Goal: Use online tool/utility: Utilize a website feature to perform a specific function

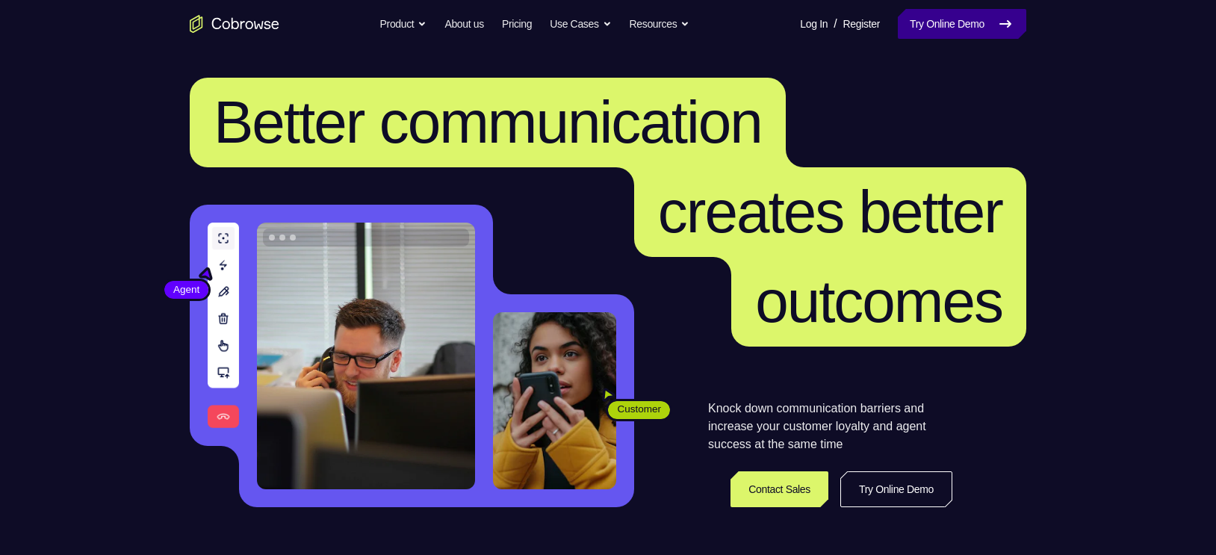
click at [1003, 18] on icon at bounding box center [1006, 24] width 18 height 18
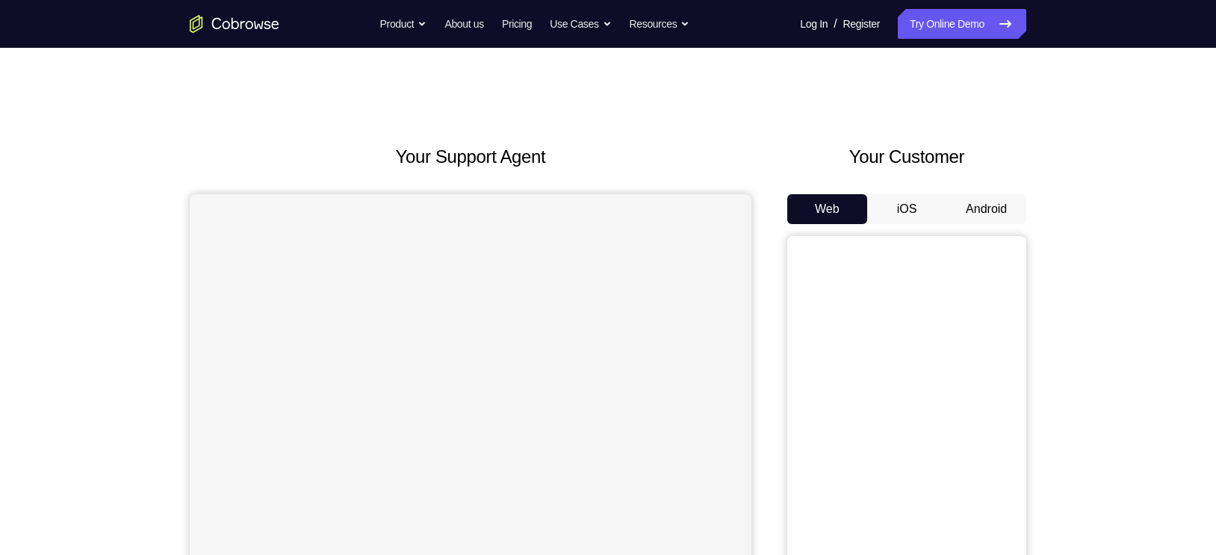
click at [1001, 210] on button "Android" at bounding box center [987, 209] width 80 height 30
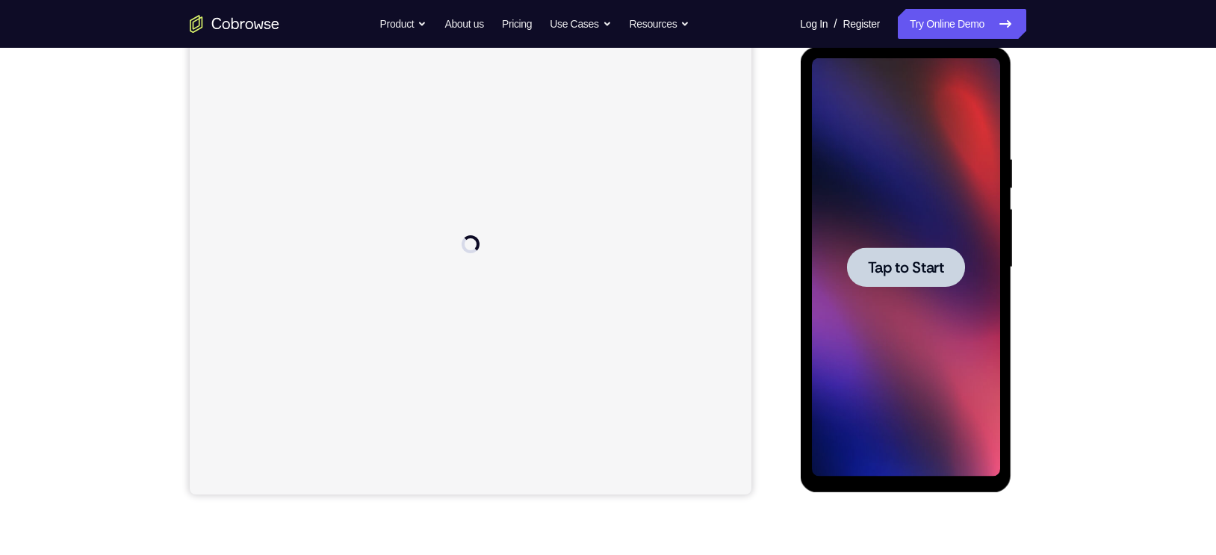
click at [944, 255] on div at bounding box center [905, 267] width 118 height 40
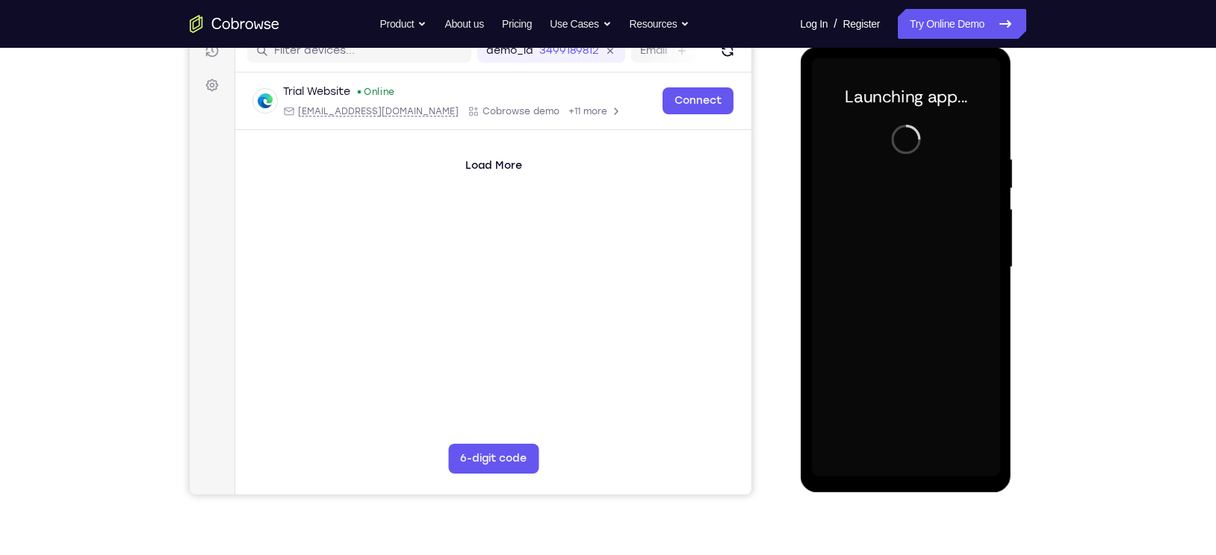
scroll to position [188, 0]
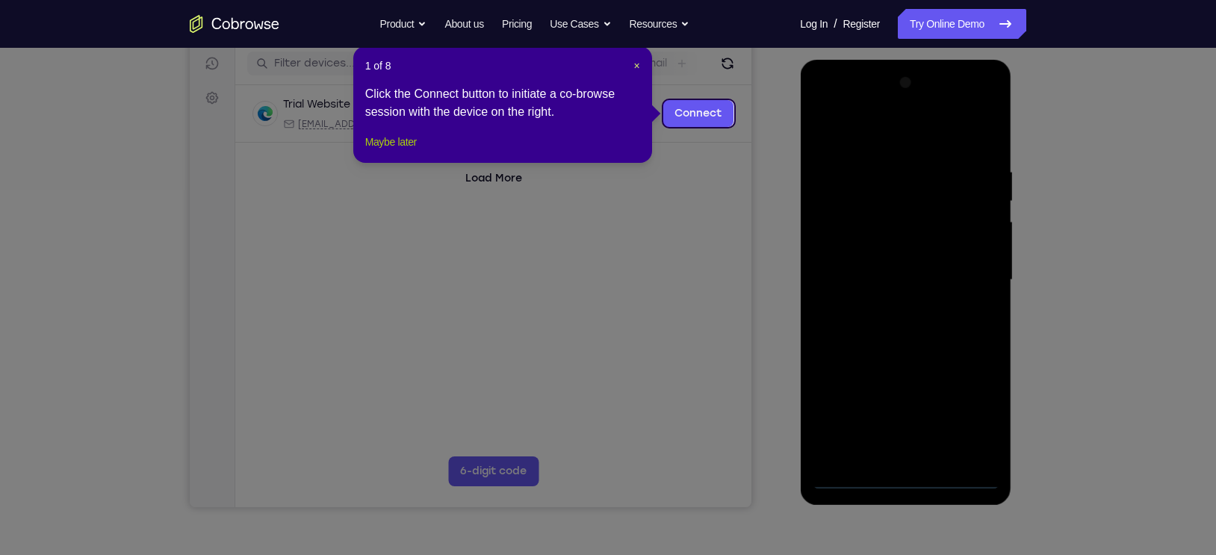
click at [411, 151] on button "Maybe later" at bounding box center [391, 142] width 52 height 18
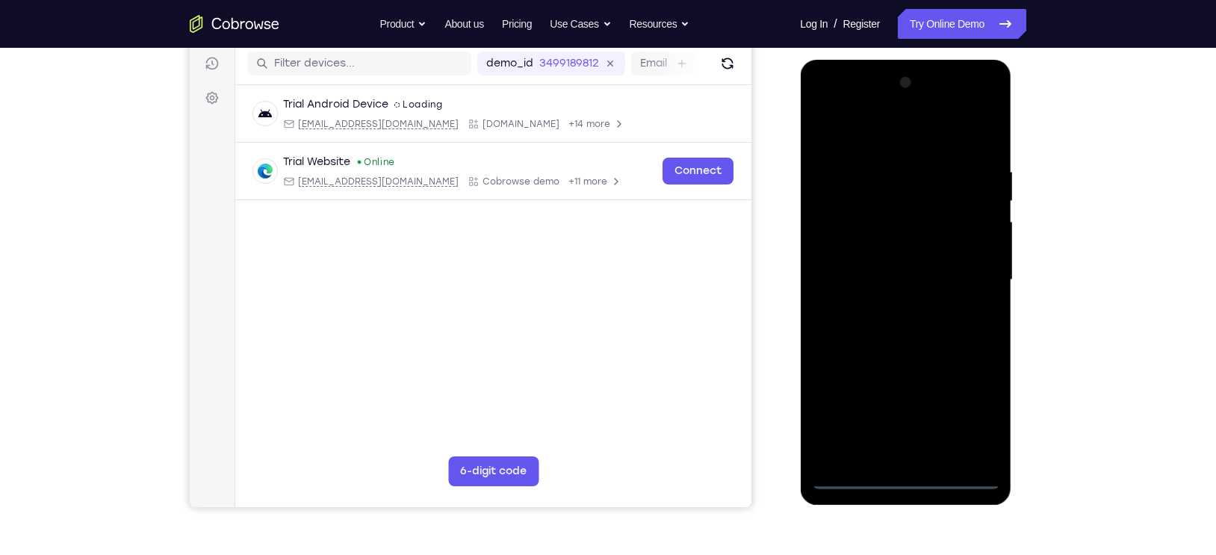
click at [902, 474] on div at bounding box center [905, 280] width 188 height 418
click at [972, 409] on div at bounding box center [905, 280] width 188 height 418
click at [863, 140] on div at bounding box center [905, 280] width 188 height 418
click at [971, 274] on div at bounding box center [905, 280] width 188 height 418
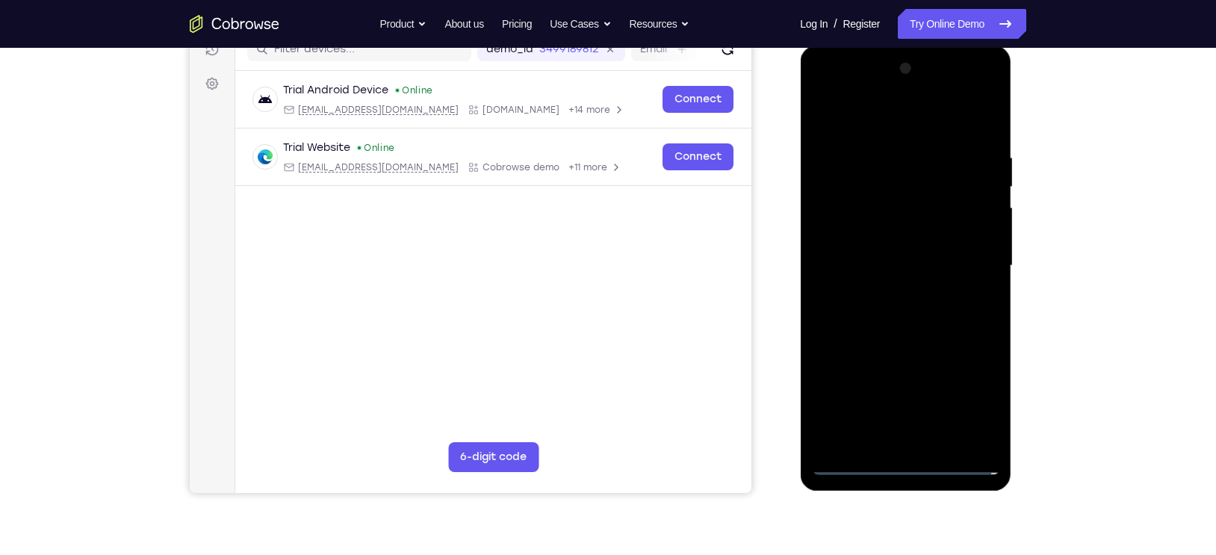
click at [890, 294] on div at bounding box center [905, 266] width 188 height 418
click at [879, 250] on div at bounding box center [905, 266] width 188 height 418
click at [887, 255] on div at bounding box center [905, 266] width 188 height 418
click at [885, 206] on div at bounding box center [905, 266] width 188 height 418
click at [968, 94] on div at bounding box center [905, 266] width 188 height 418
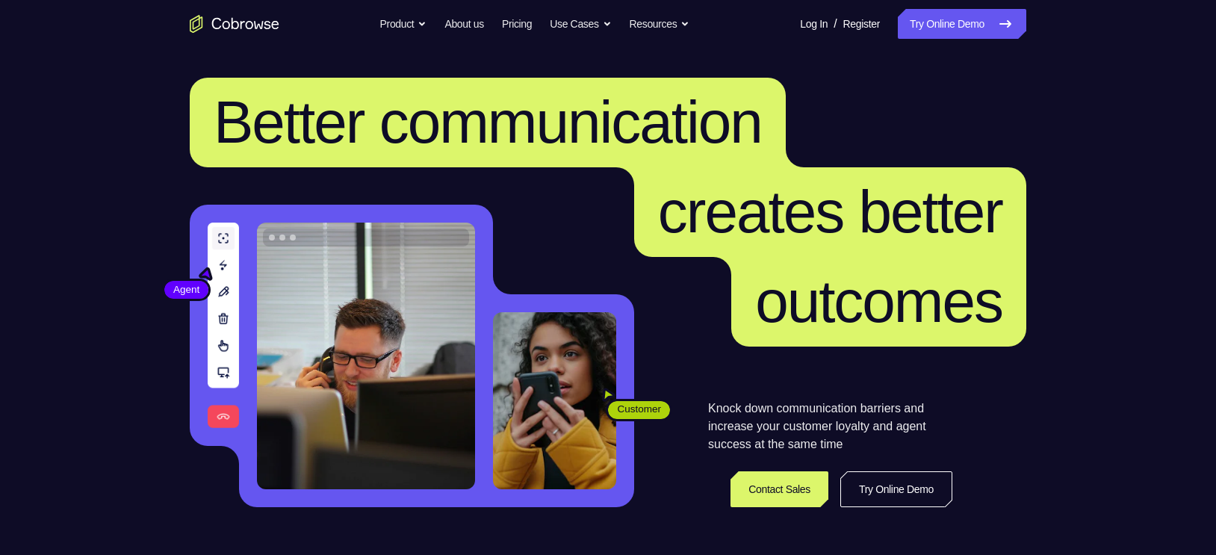
click at [964, 22] on link "Try Online Demo" at bounding box center [962, 24] width 128 height 30
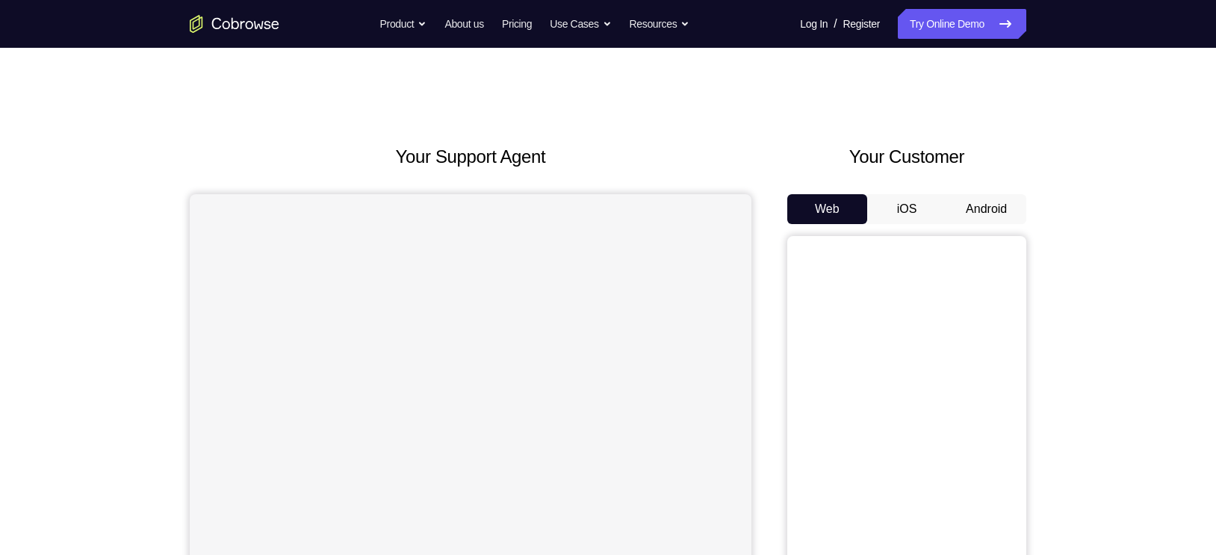
click at [987, 210] on button "Android" at bounding box center [987, 209] width 80 height 30
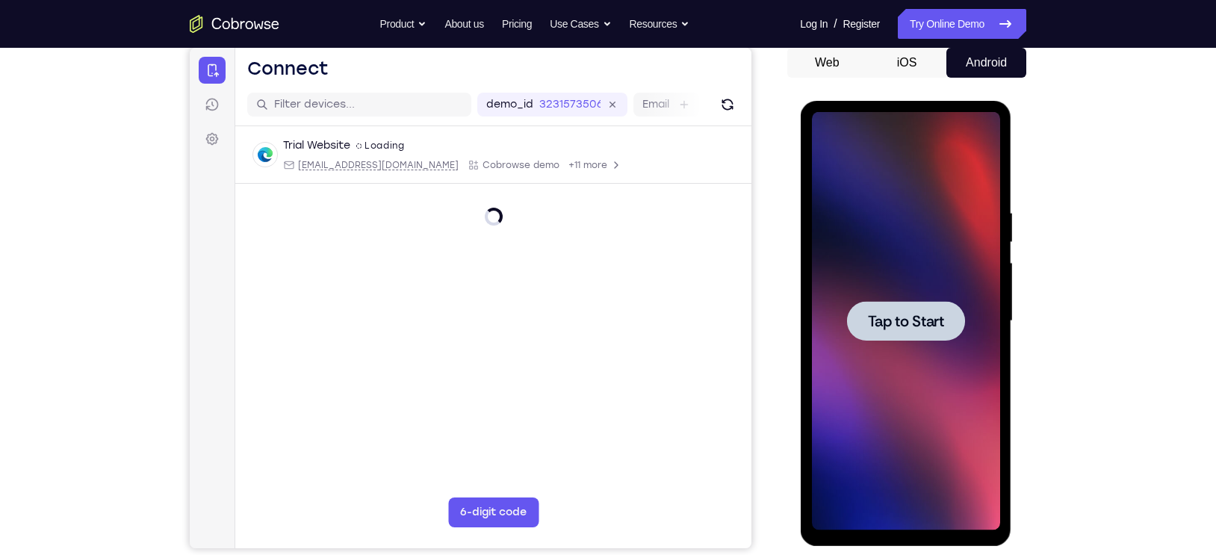
click at [893, 329] on span "Tap to Start" at bounding box center [905, 321] width 76 height 15
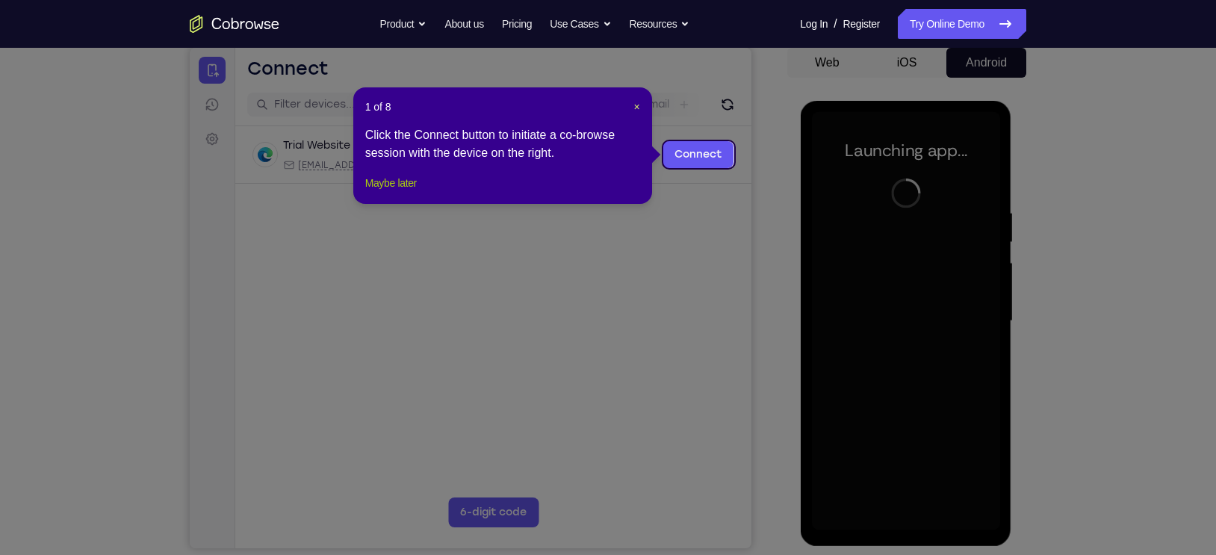
click at [404, 192] on button "Maybe later" at bounding box center [391, 183] width 52 height 18
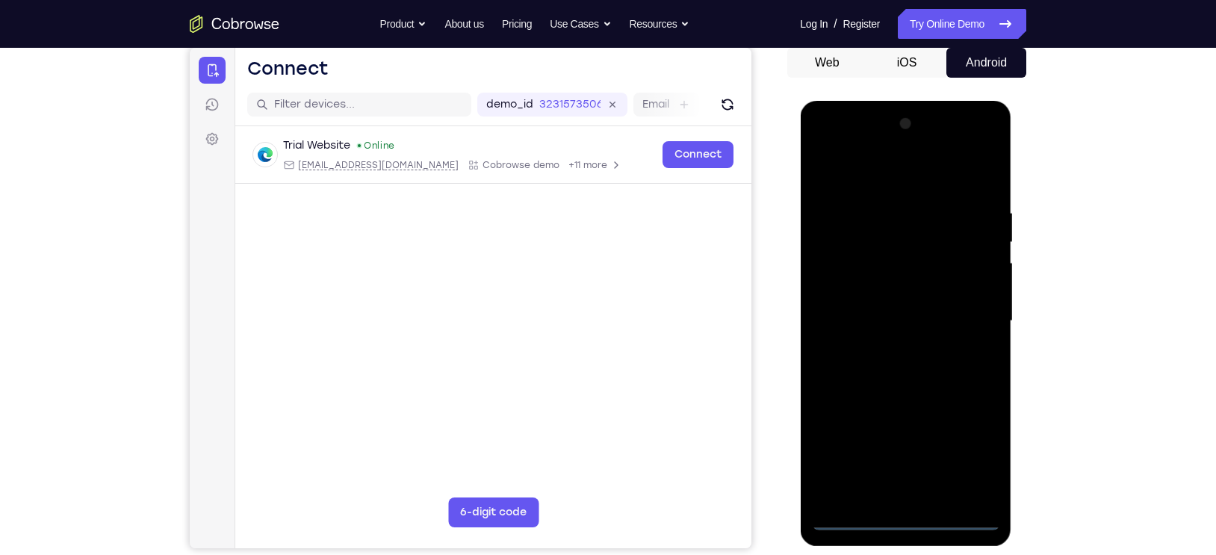
click at [903, 518] on div at bounding box center [905, 321] width 188 height 418
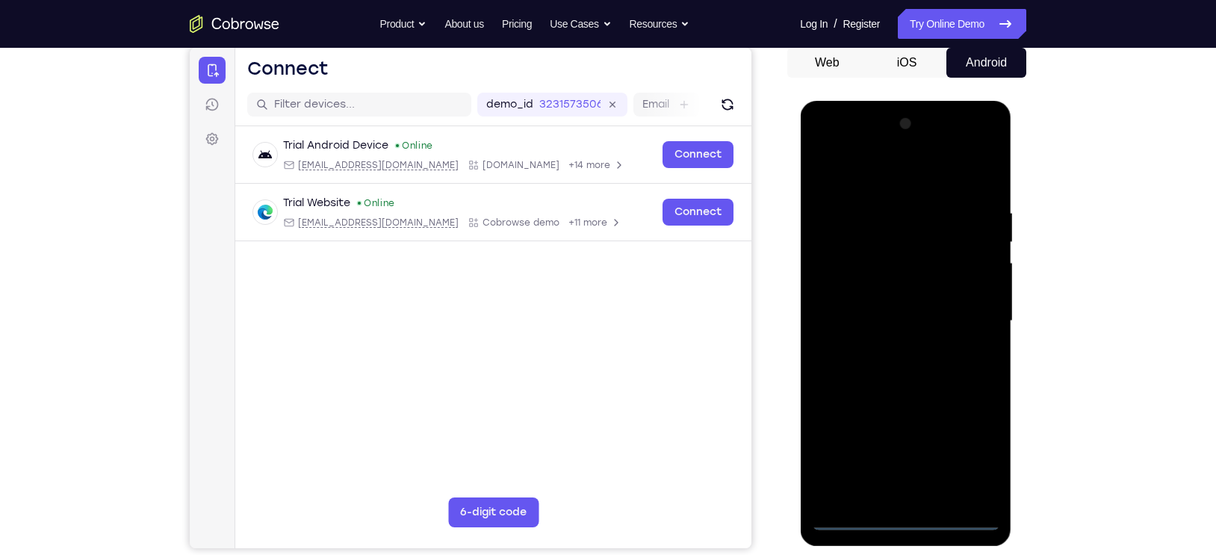
click at [976, 462] on div at bounding box center [905, 321] width 188 height 418
click at [908, 177] on div at bounding box center [905, 321] width 188 height 418
click at [973, 317] on div at bounding box center [905, 321] width 188 height 418
click at [890, 347] on div at bounding box center [905, 321] width 188 height 418
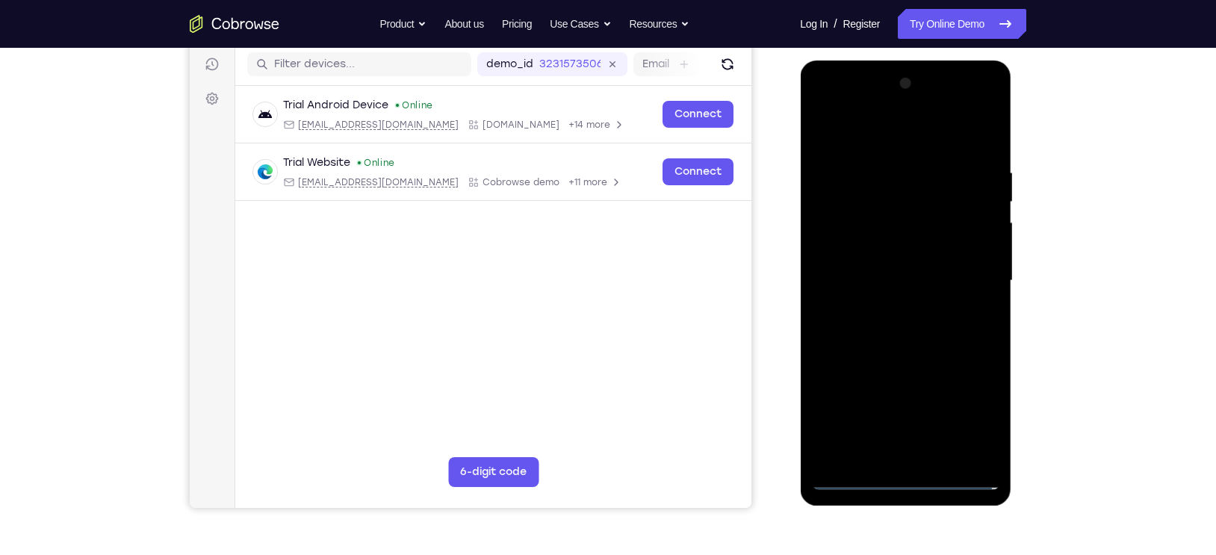
scroll to position [185, 0]
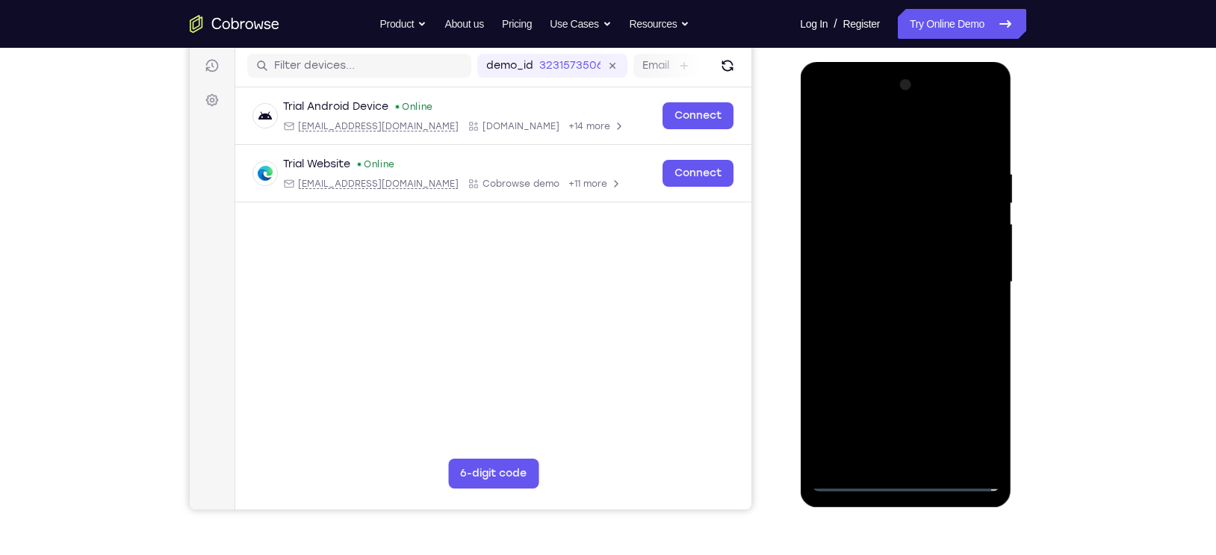
click at [878, 277] on div at bounding box center [905, 282] width 188 height 418
click at [879, 250] on div at bounding box center [905, 282] width 188 height 418
click at [916, 275] on div at bounding box center [905, 282] width 188 height 418
click at [923, 329] on div at bounding box center [905, 282] width 188 height 418
click at [923, 347] on div at bounding box center [905, 282] width 188 height 418
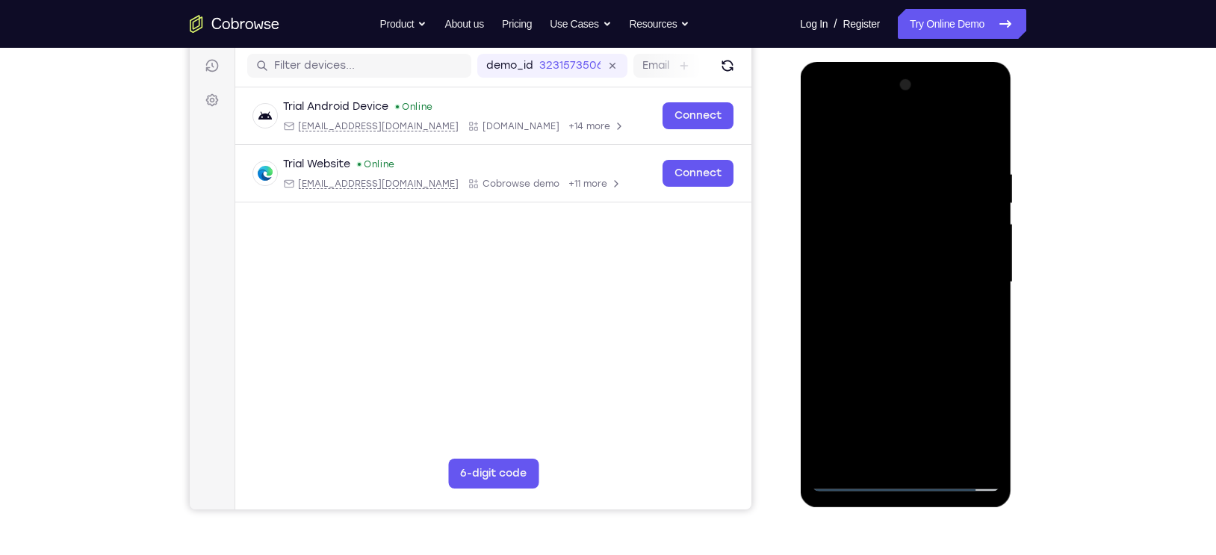
click at [880, 160] on div at bounding box center [905, 282] width 188 height 418
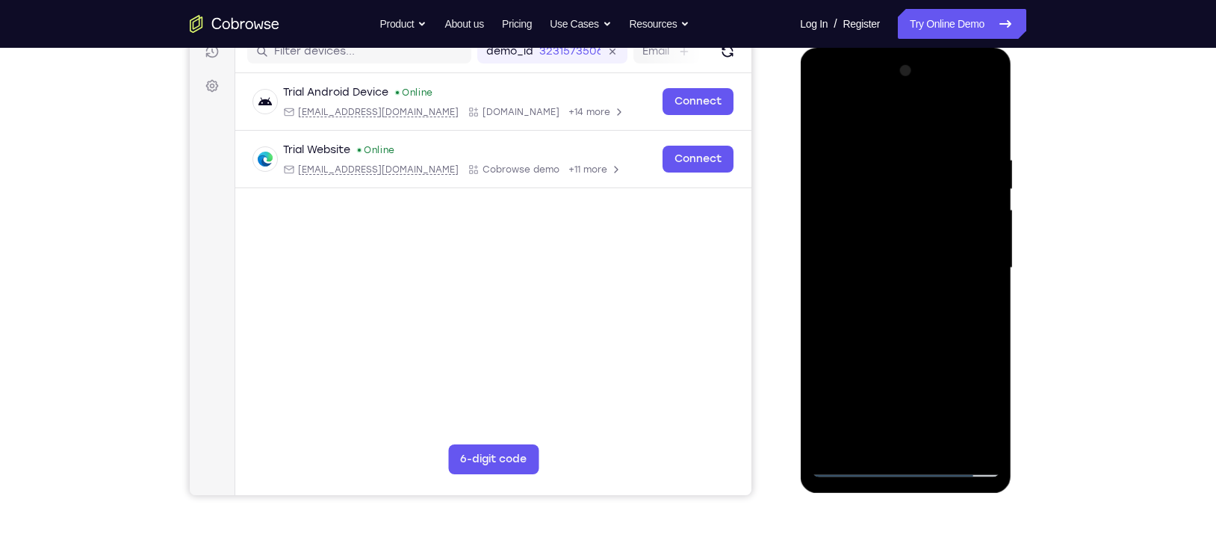
scroll to position [200, 0]
click at [1000, 242] on div at bounding box center [905, 267] width 188 height 418
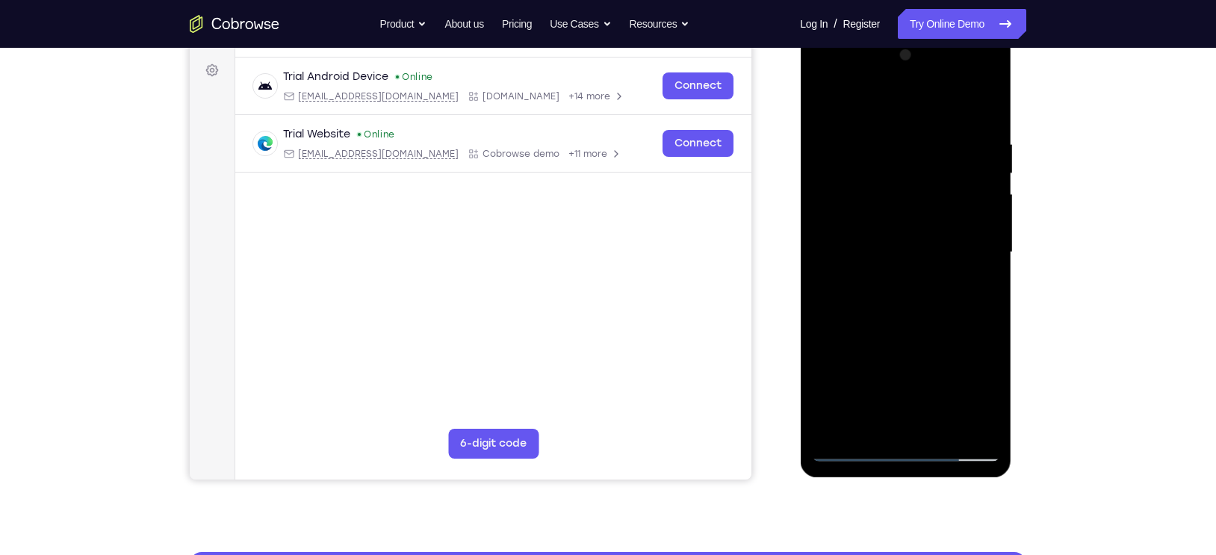
scroll to position [217, 0]
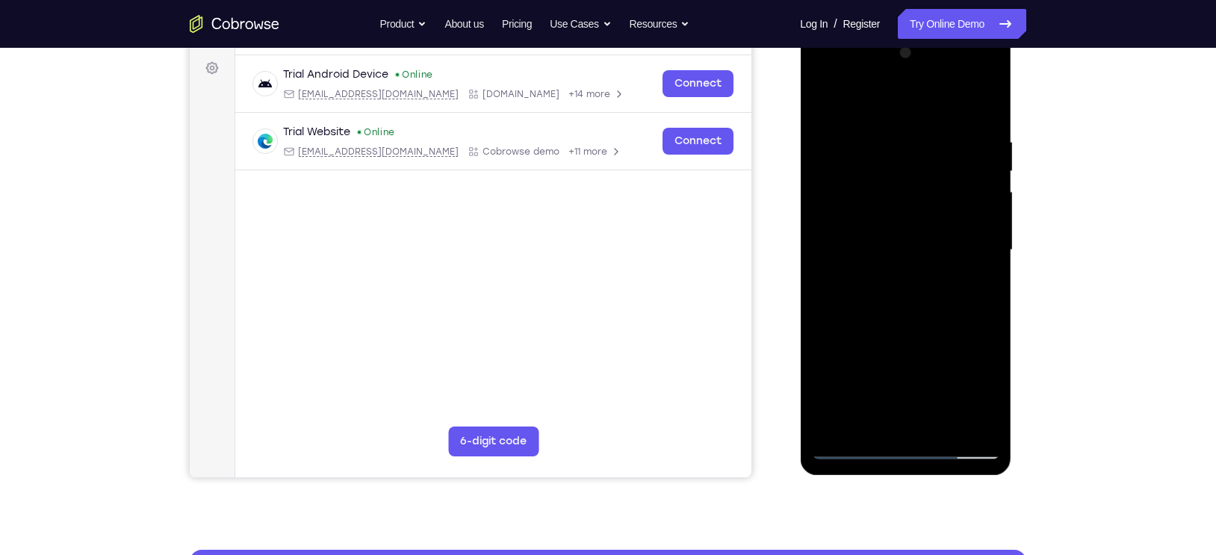
click at [990, 201] on div at bounding box center [905, 250] width 188 height 418
click at [979, 201] on div at bounding box center [905, 250] width 188 height 418
click at [978, 201] on div at bounding box center [905, 250] width 188 height 418
click at [982, 102] on div at bounding box center [905, 250] width 188 height 418
click at [989, 99] on div at bounding box center [905, 250] width 188 height 418
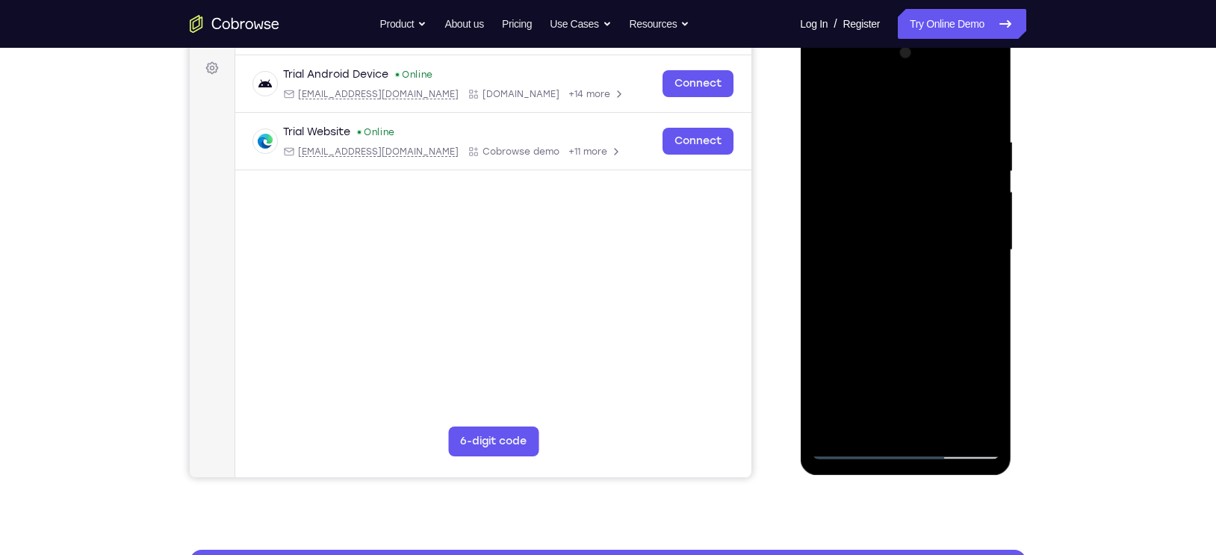
click at [826, 99] on div at bounding box center [905, 250] width 188 height 418
click at [987, 126] on div at bounding box center [905, 250] width 188 height 418
click at [828, 102] on div at bounding box center [905, 250] width 188 height 418
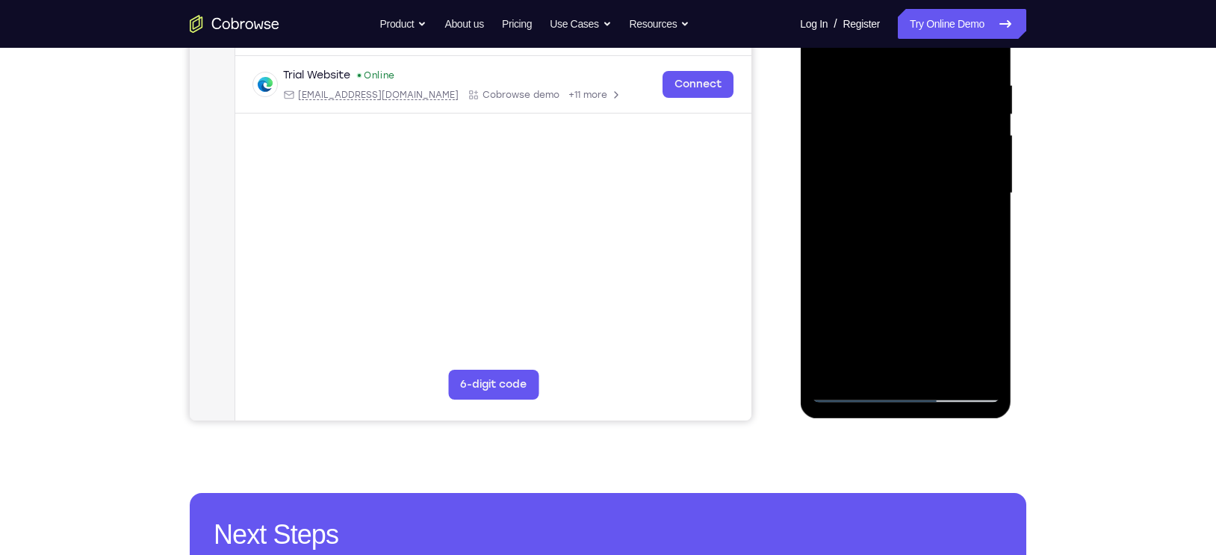
scroll to position [276, 0]
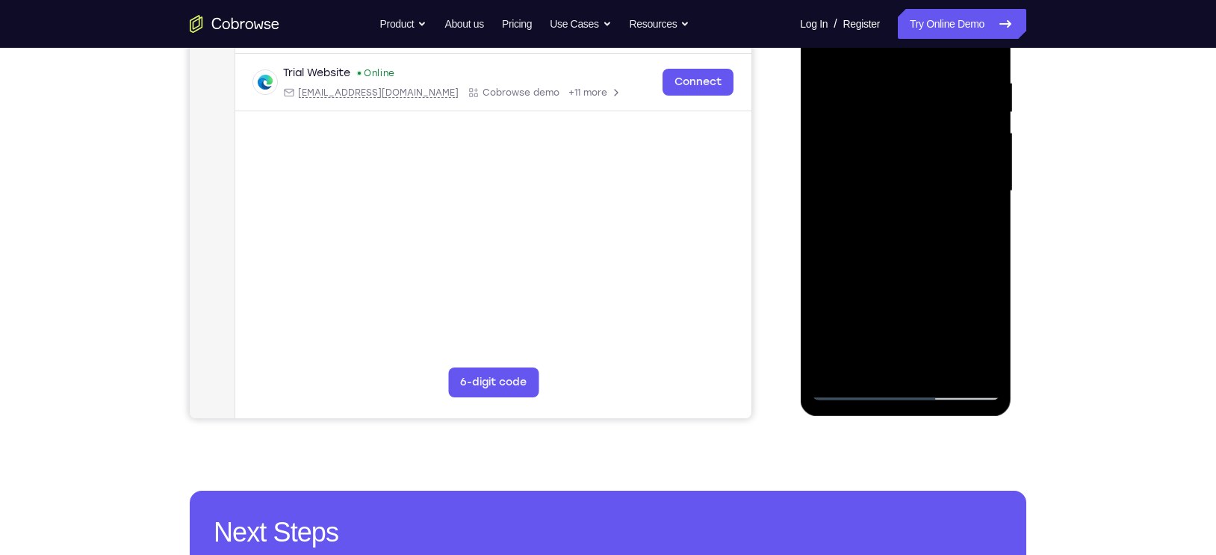
drag, startPoint x: 911, startPoint y: 300, endPoint x: 918, endPoint y: 239, distance: 61.0
click at [918, 239] on div at bounding box center [905, 191] width 188 height 418
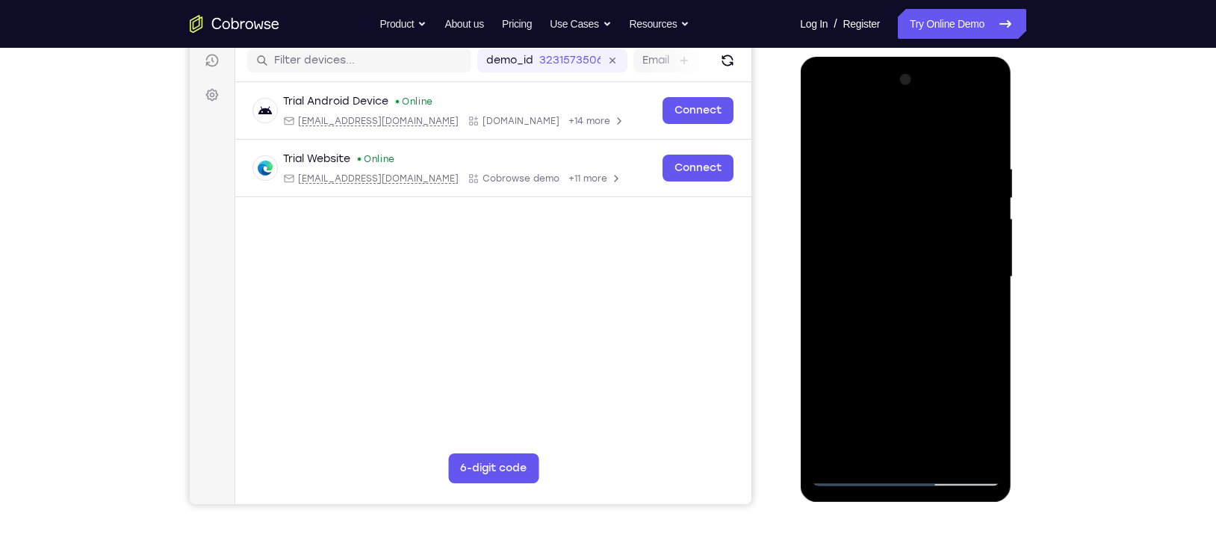
scroll to position [189, 0]
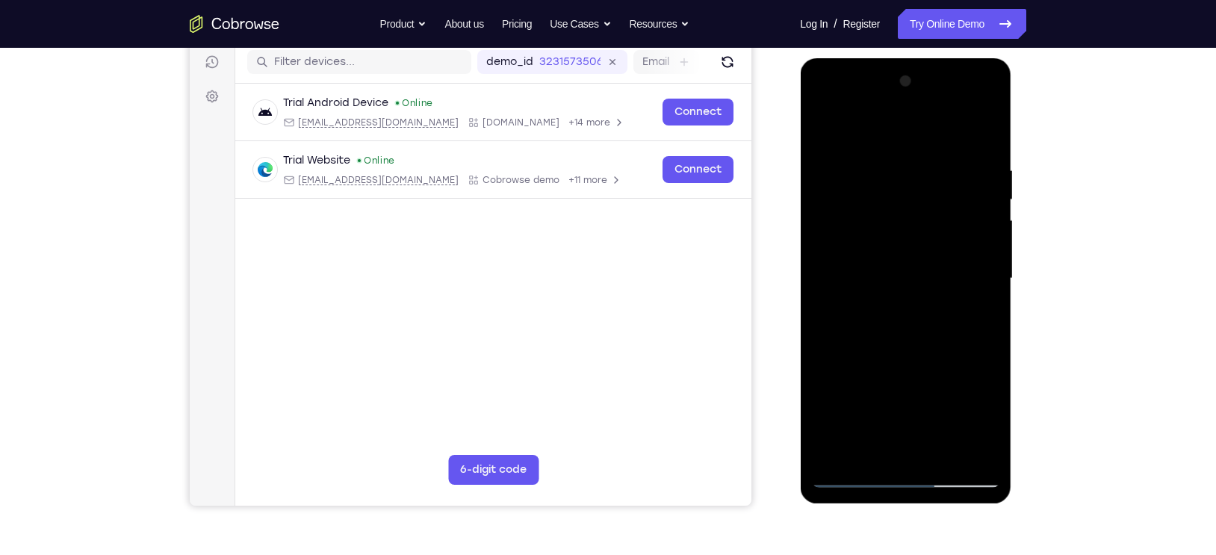
click at [970, 230] on div at bounding box center [905, 278] width 188 height 418
drag, startPoint x: 931, startPoint y: 213, endPoint x: 932, endPoint y: 291, distance: 78.5
click at [932, 291] on div at bounding box center [905, 278] width 188 height 418
drag, startPoint x: 908, startPoint y: 229, endPoint x: 902, endPoint y: 299, distance: 70.5
click at [902, 299] on div at bounding box center [905, 278] width 188 height 418
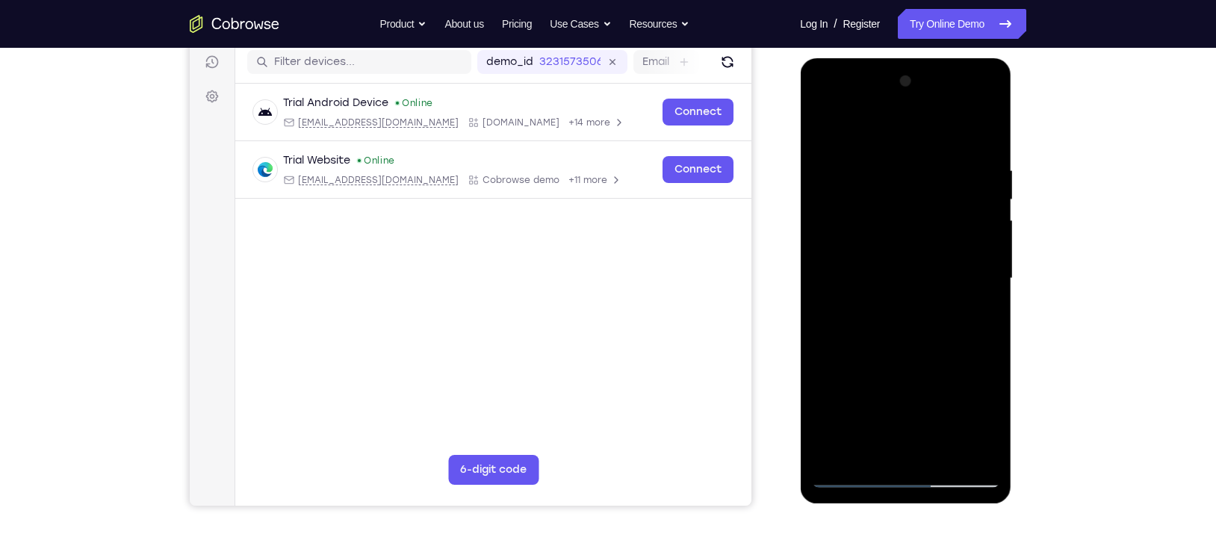
click at [823, 131] on div at bounding box center [905, 278] width 188 height 418
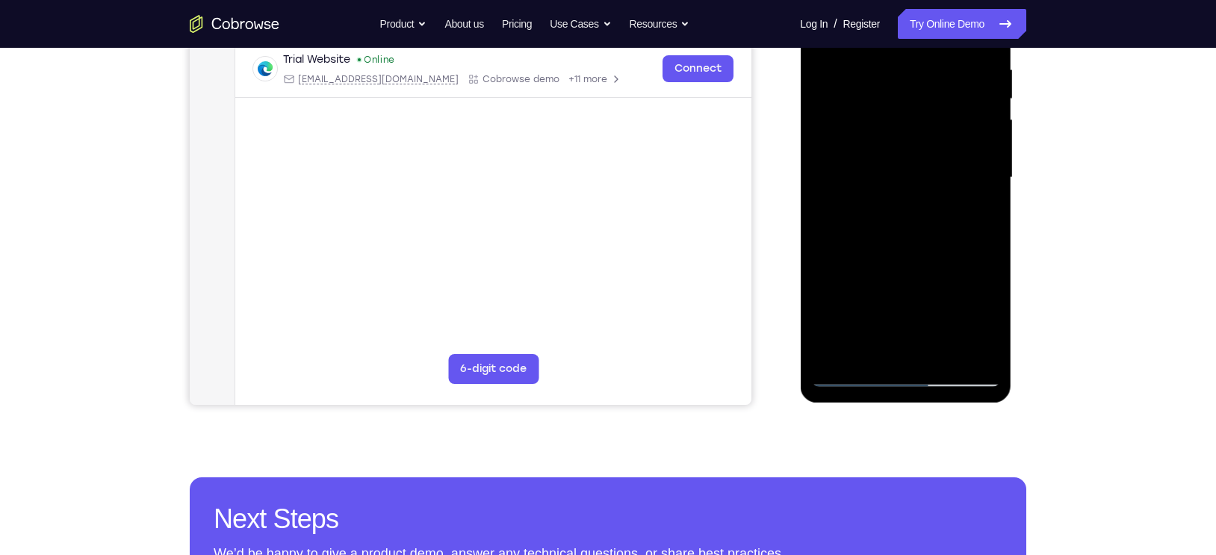
scroll to position [305, 0]
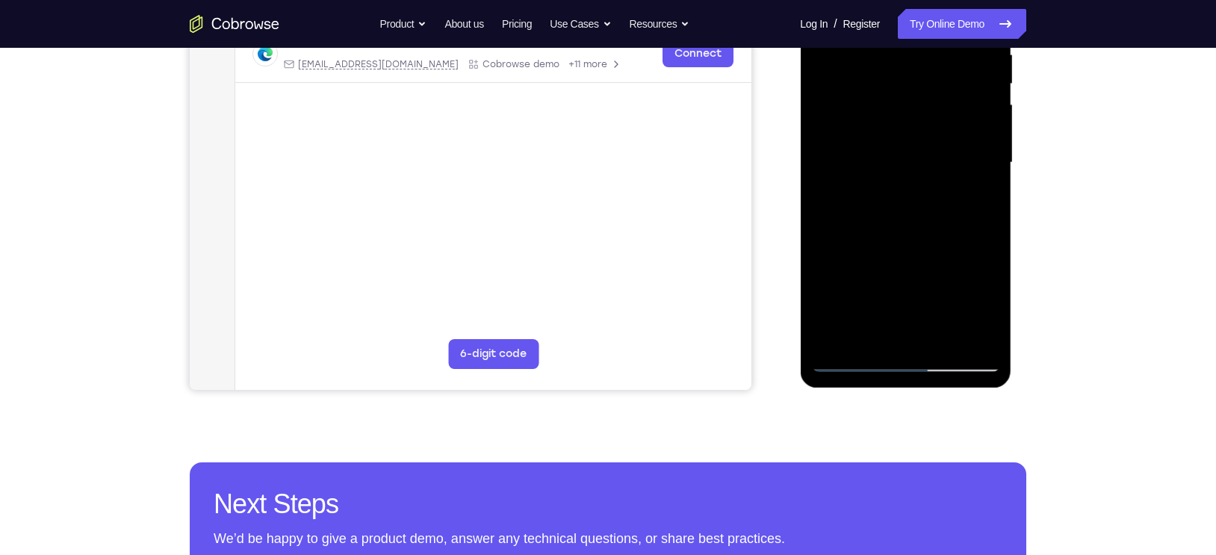
click at [943, 337] on div at bounding box center [905, 163] width 188 height 418
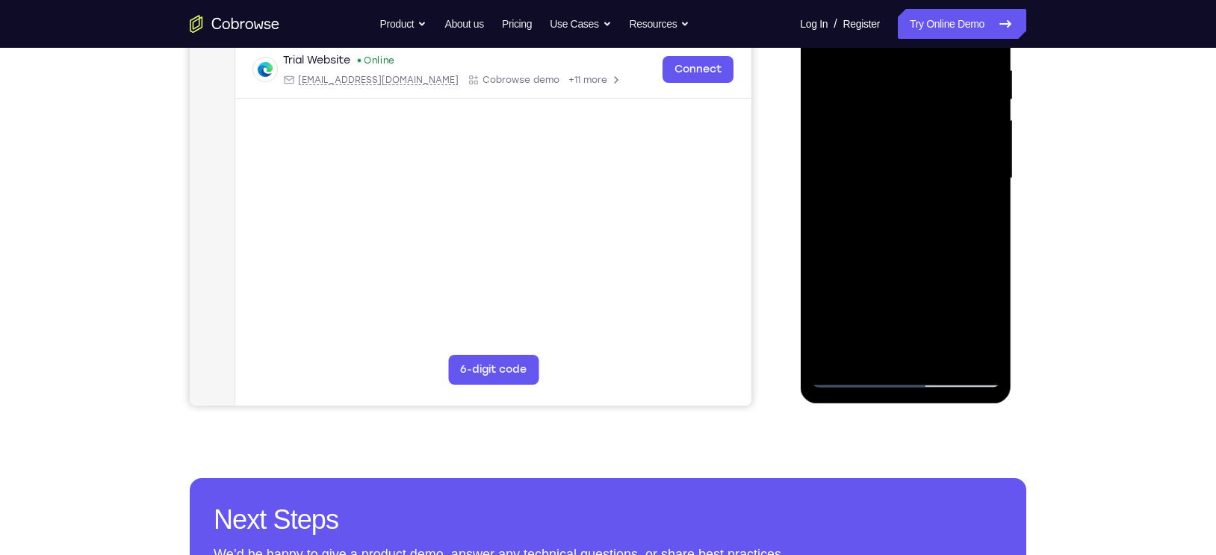
click at [905, 251] on div at bounding box center [905, 178] width 188 height 418
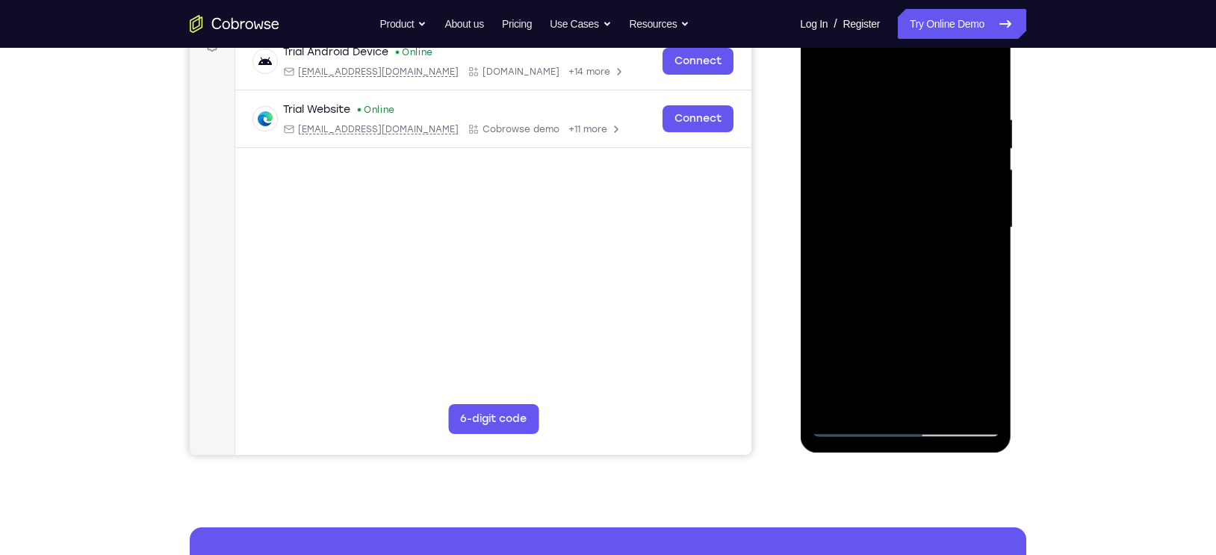
scroll to position [238, 0]
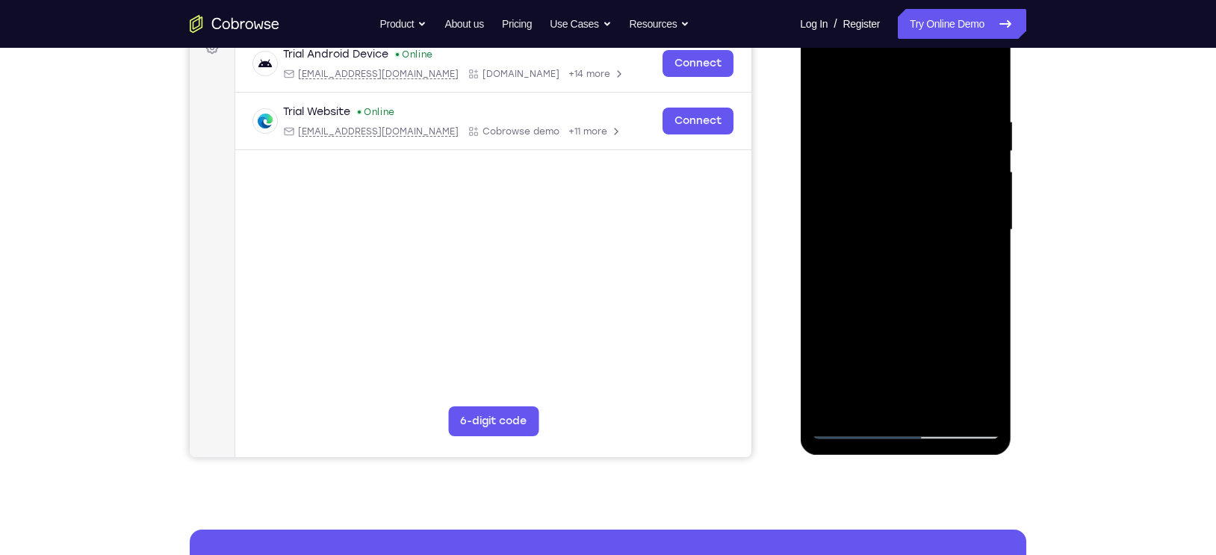
click at [829, 81] on div at bounding box center [905, 230] width 188 height 418
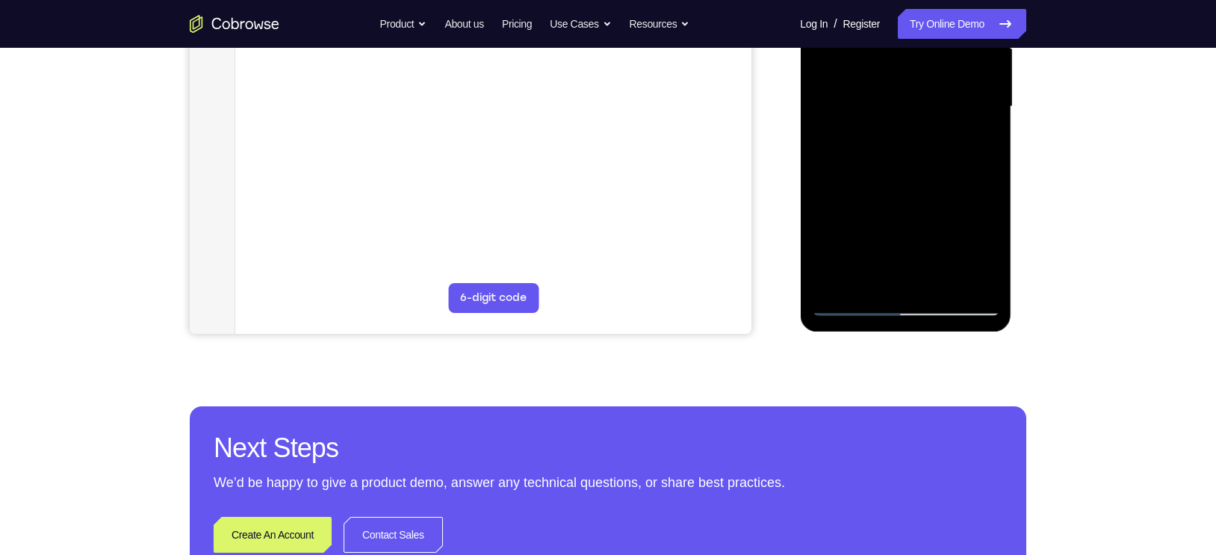
scroll to position [368, 0]
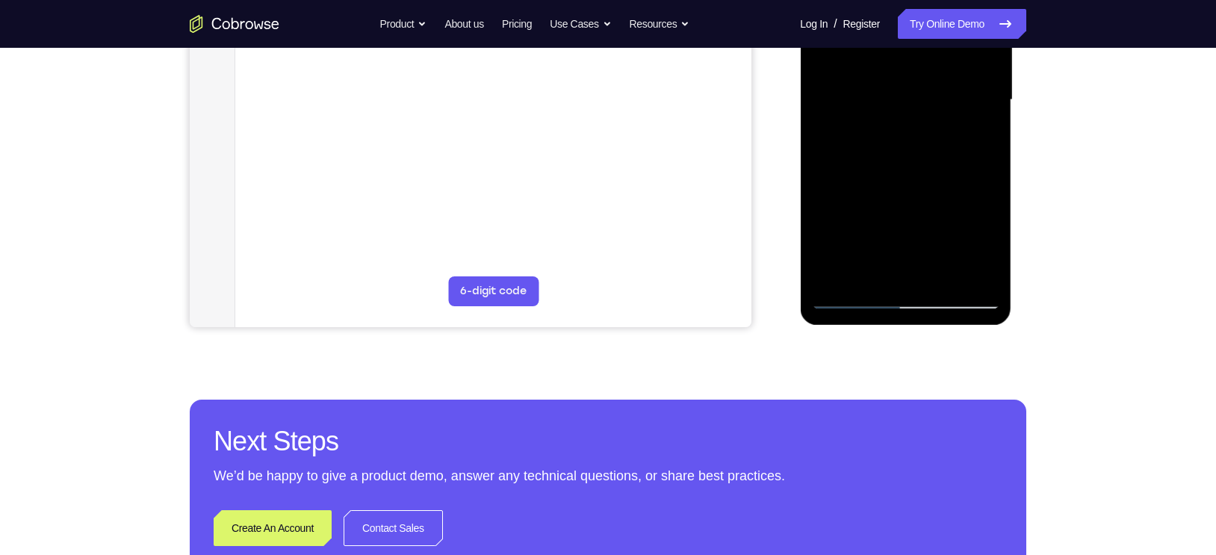
click at [945, 271] on div at bounding box center [905, 100] width 188 height 418
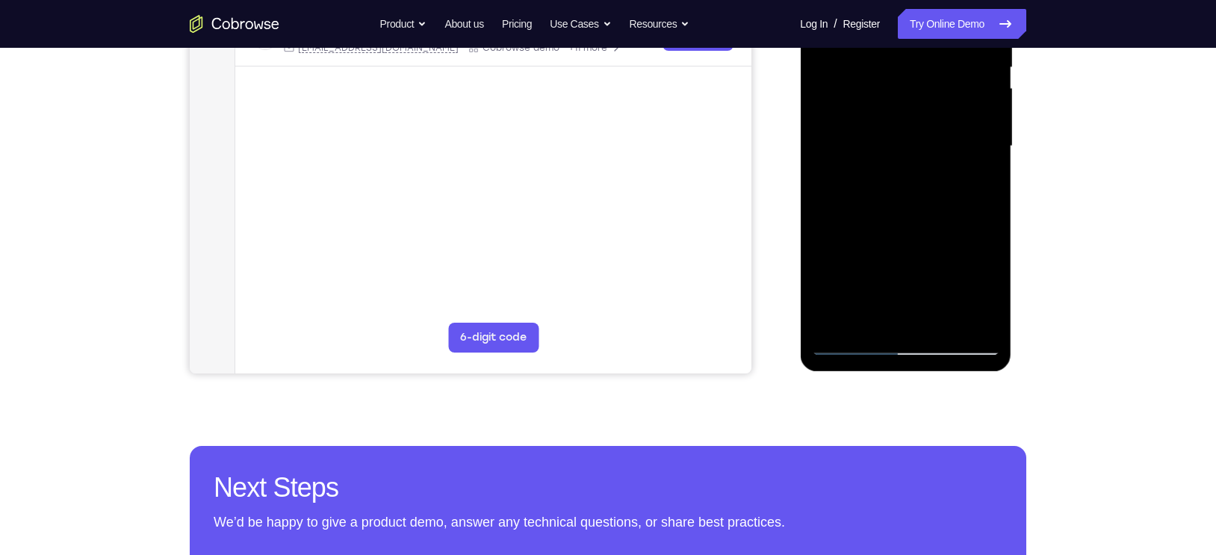
scroll to position [322, 0]
drag, startPoint x: 942, startPoint y: 290, endPoint x: 943, endPoint y: 242, distance: 47.8
click at [943, 242] on div at bounding box center [905, 146] width 188 height 418
click at [863, 339] on div at bounding box center [905, 146] width 188 height 418
click at [979, 323] on div at bounding box center [905, 146] width 188 height 418
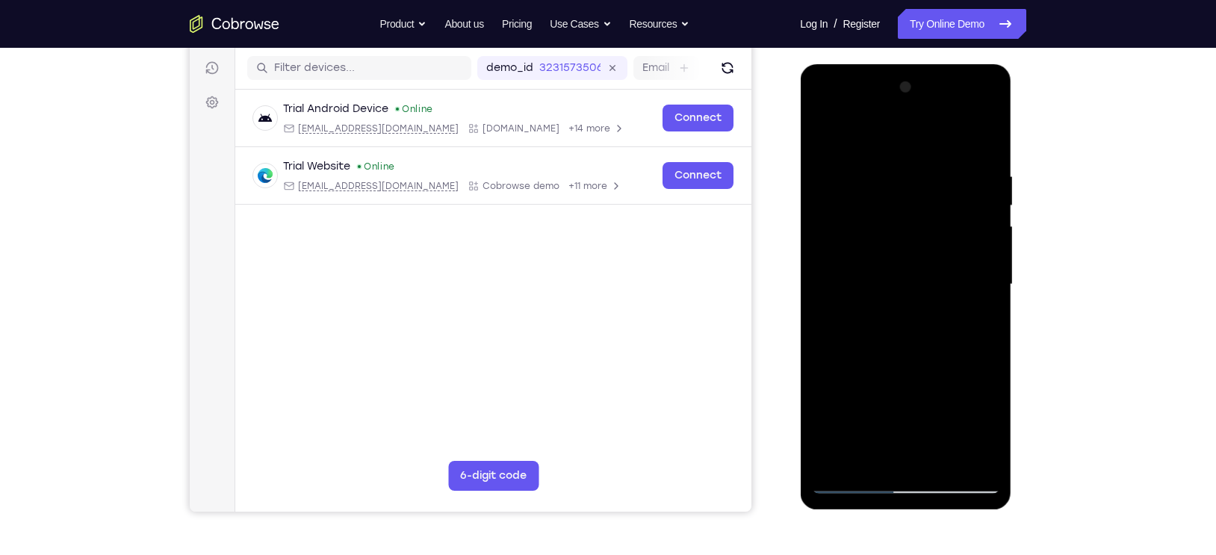
scroll to position [179, 0]
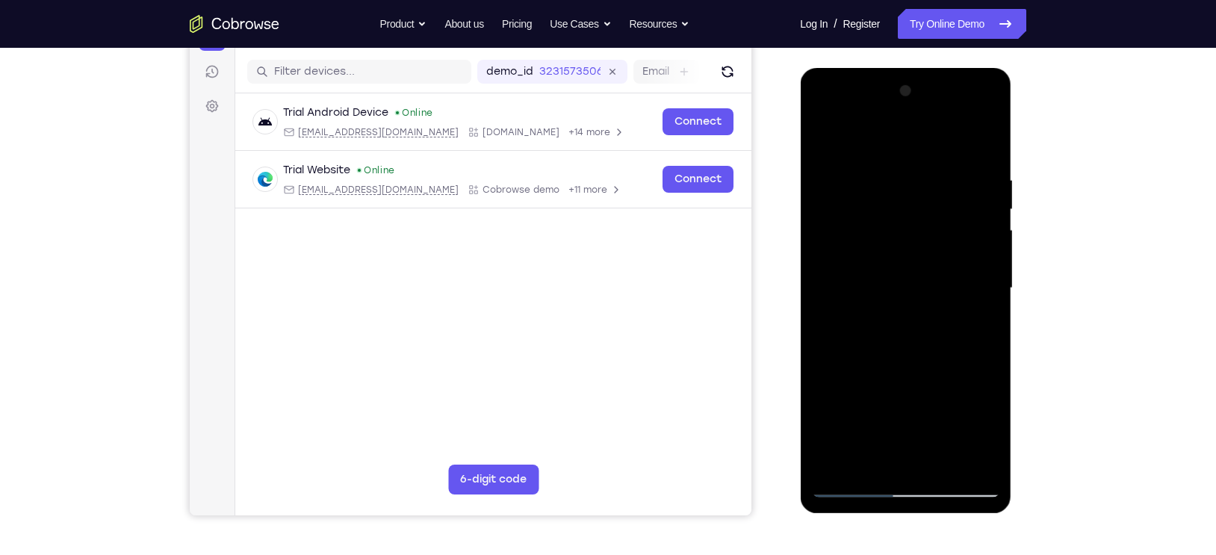
click at [993, 134] on div at bounding box center [905, 288] width 188 height 418
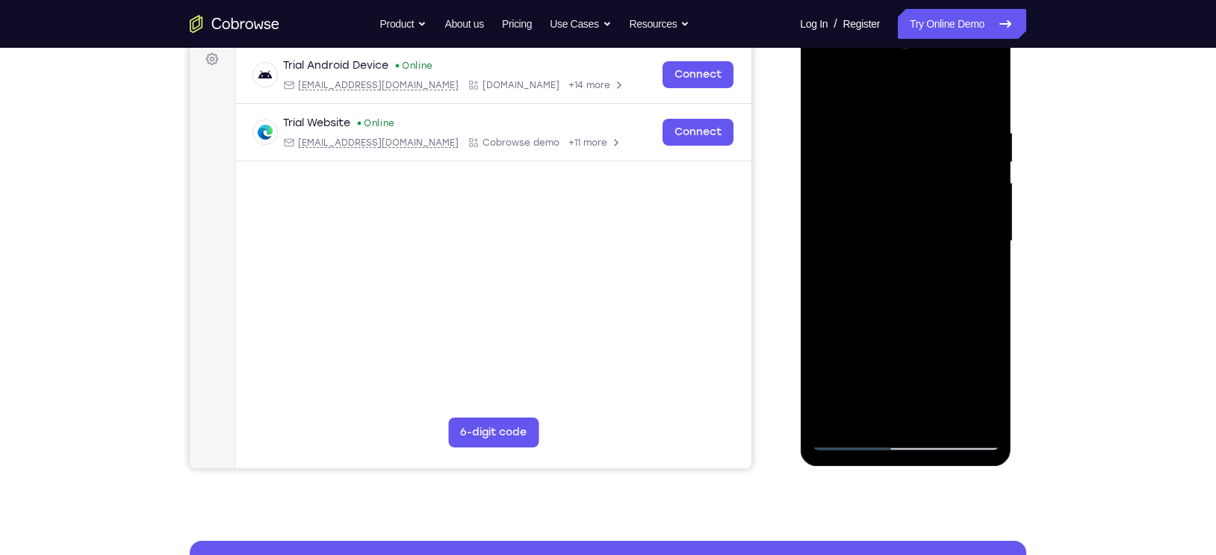
scroll to position [228, 0]
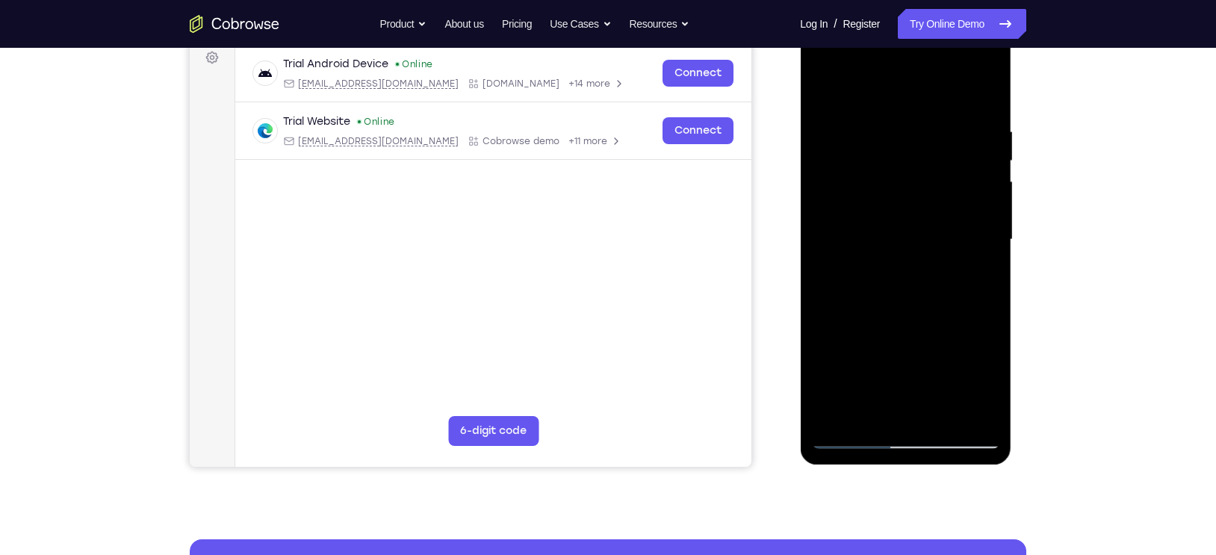
click at [915, 314] on div at bounding box center [905, 240] width 188 height 418
click at [875, 117] on div at bounding box center [905, 240] width 188 height 418
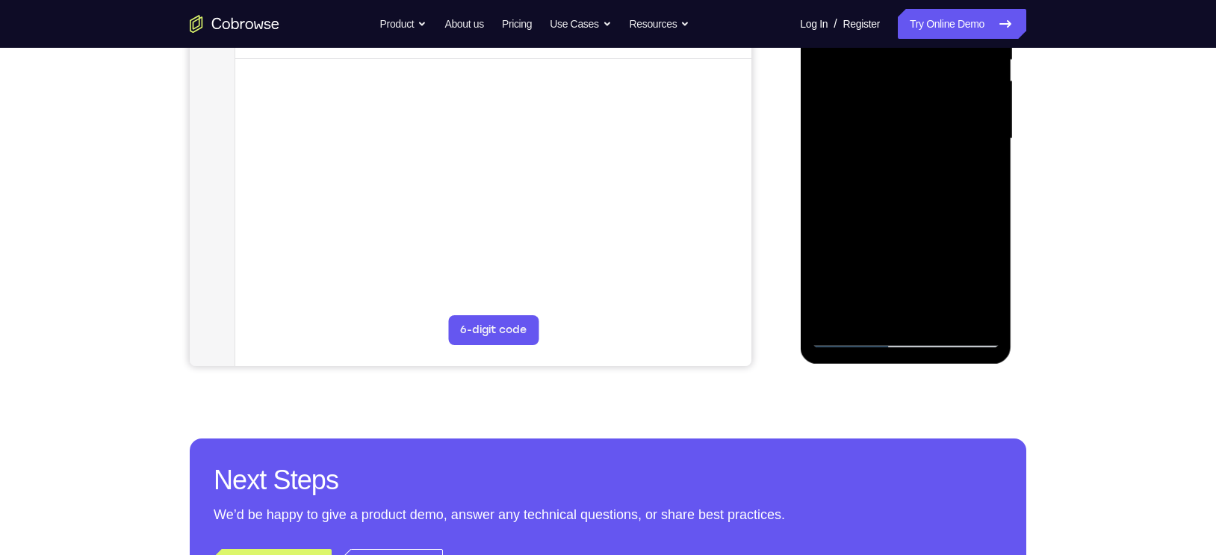
scroll to position [329, 0]
click at [929, 275] on div at bounding box center [905, 138] width 188 height 418
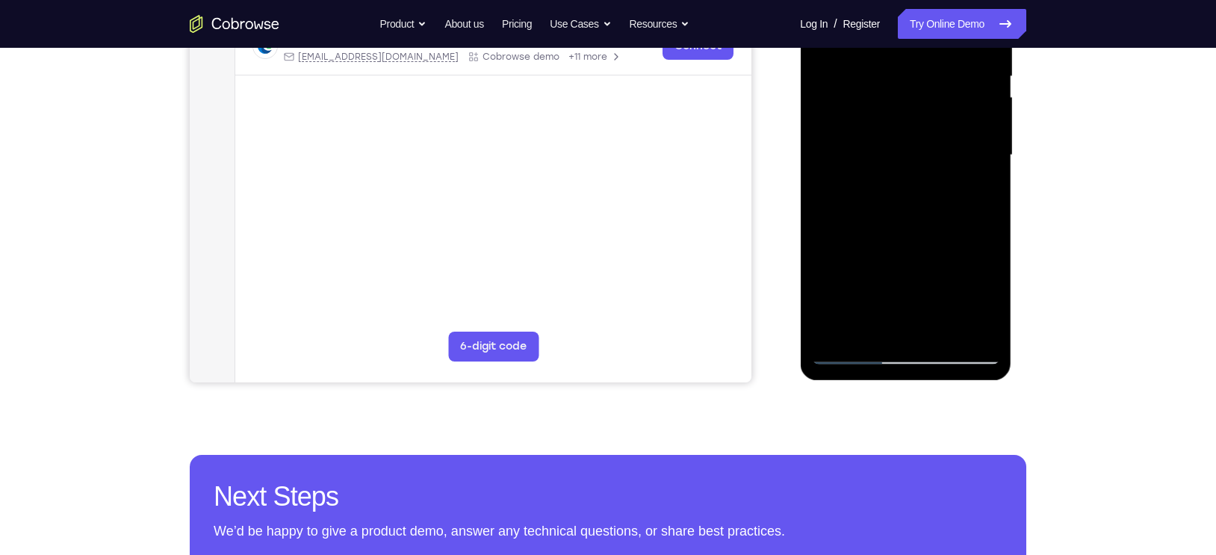
scroll to position [312, 0]
click at [944, 332] on div at bounding box center [905, 156] width 188 height 418
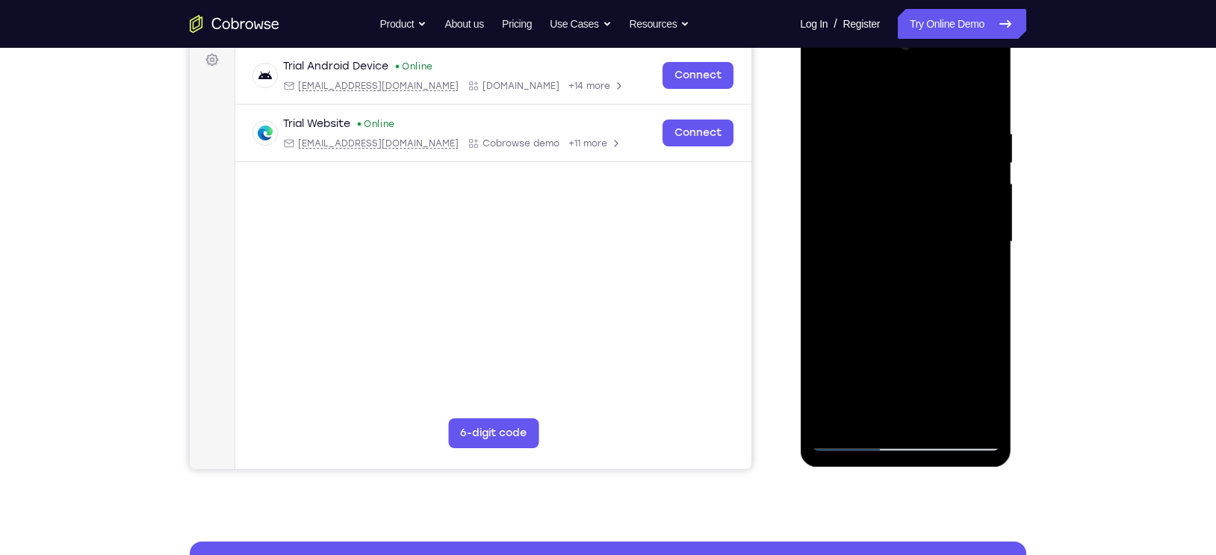
scroll to position [225, 0]
click at [970, 69] on div at bounding box center [905, 243] width 188 height 418
click at [902, 96] on div at bounding box center [905, 243] width 188 height 418
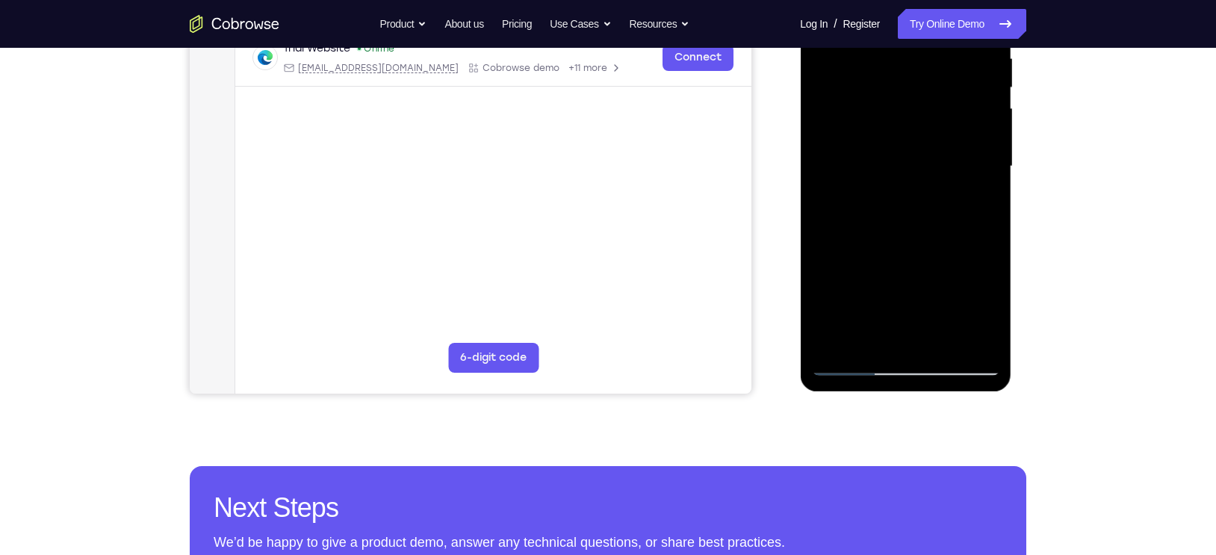
scroll to position [304, 0]
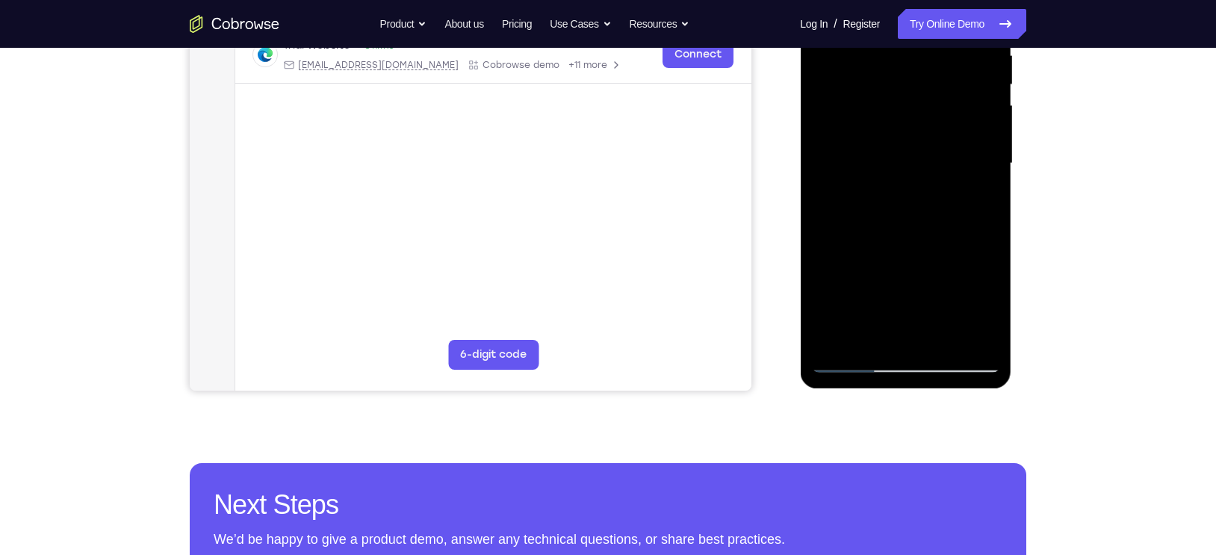
click at [946, 331] on div at bounding box center [905, 163] width 188 height 418
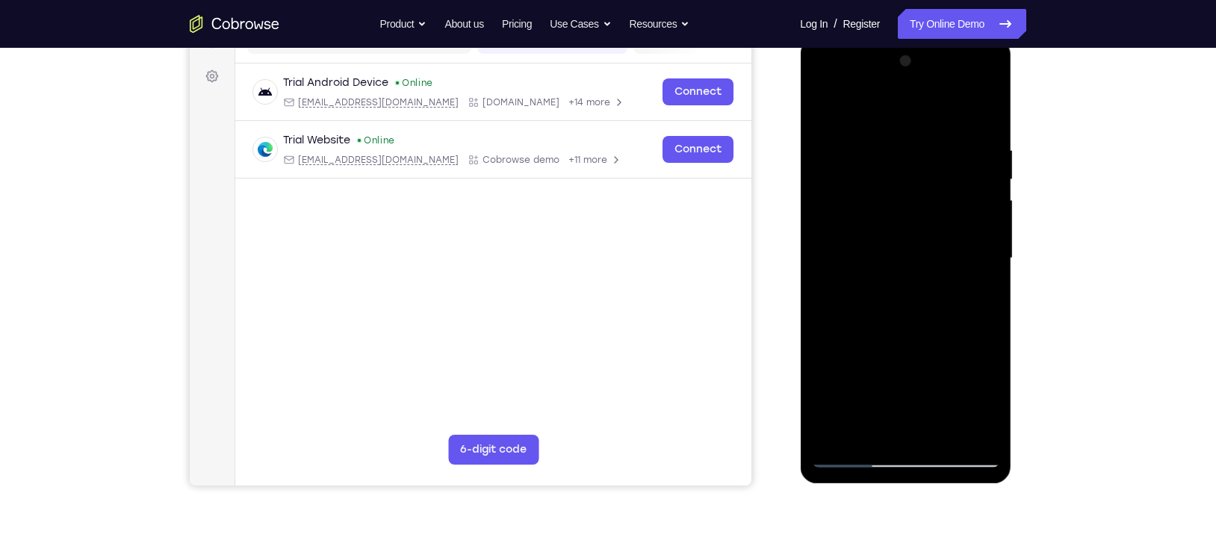
scroll to position [205, 0]
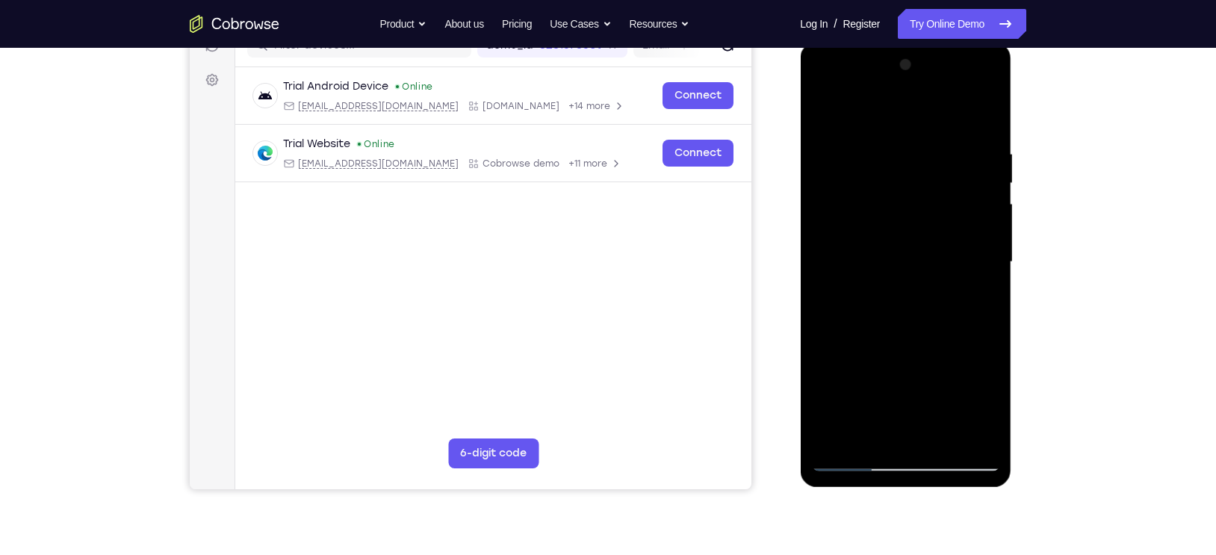
click at [831, 115] on div at bounding box center [905, 262] width 188 height 418
click at [882, 143] on div at bounding box center [905, 262] width 188 height 418
click at [986, 160] on div at bounding box center [905, 262] width 188 height 418
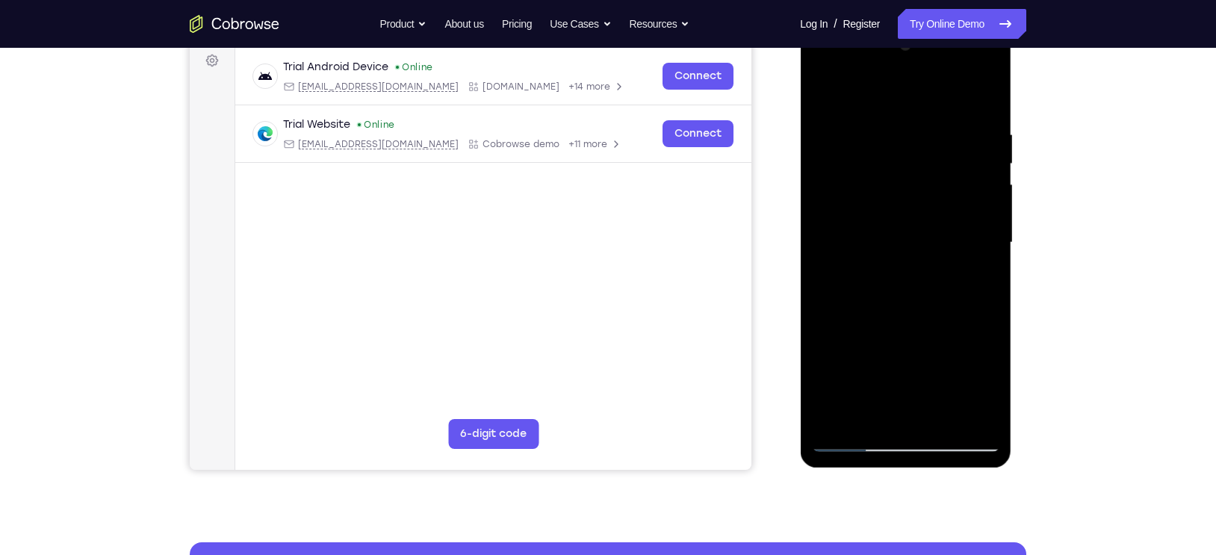
scroll to position [224, 0]
click at [986, 131] on div at bounding box center [905, 243] width 188 height 418
click at [981, 89] on div at bounding box center [905, 243] width 188 height 418
click at [973, 120] on div at bounding box center [905, 243] width 188 height 418
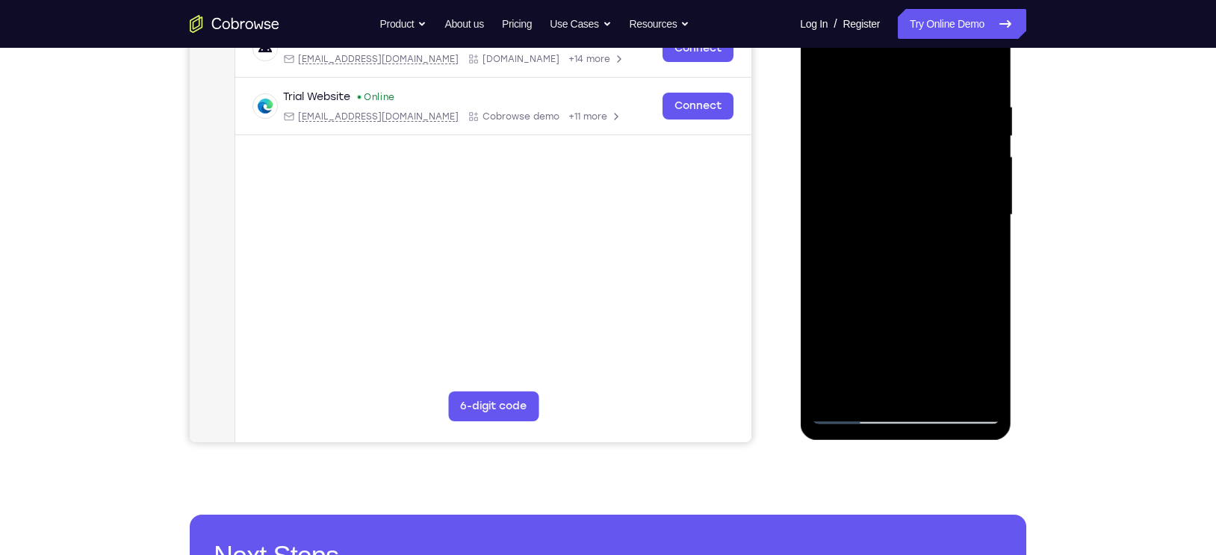
scroll to position [255, 0]
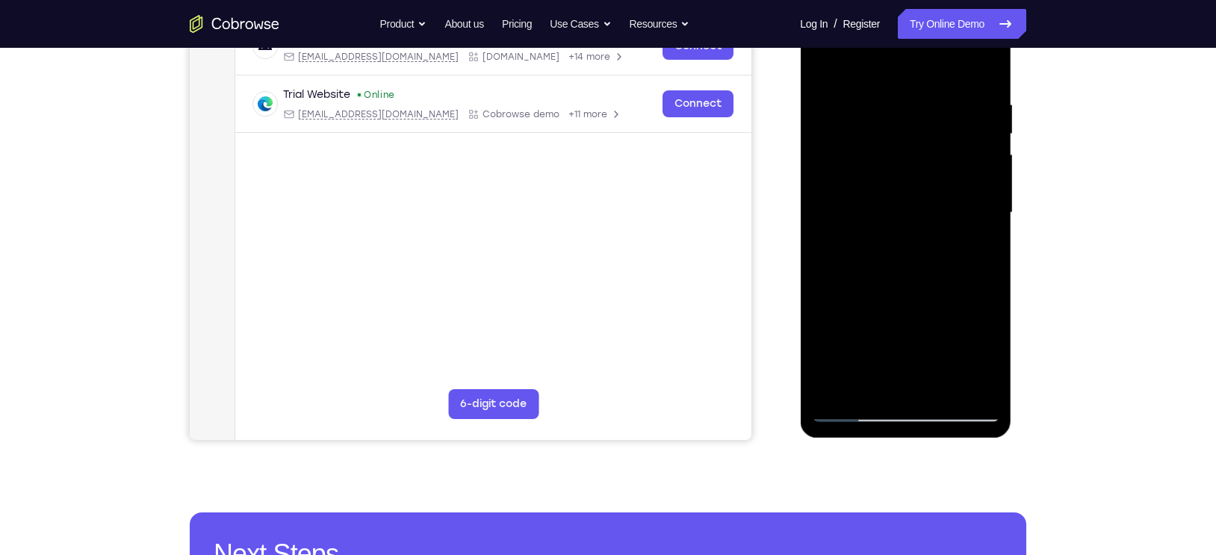
click at [985, 69] on div at bounding box center [905, 213] width 188 height 418
drag, startPoint x: 987, startPoint y: 90, endPoint x: 921, endPoint y: 98, distance: 66.2
click at [921, 98] on div at bounding box center [905, 213] width 188 height 418
drag, startPoint x: 967, startPoint y: 104, endPoint x: 897, endPoint y: 120, distance: 72.0
click at [897, 120] on div at bounding box center [905, 213] width 188 height 418
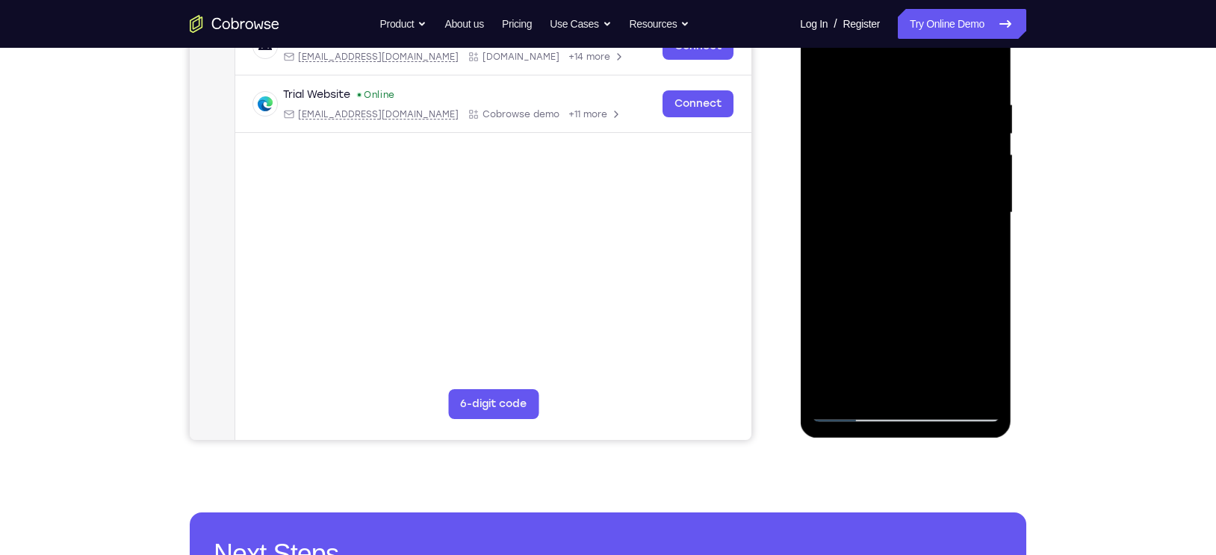
click at [955, 97] on div at bounding box center [905, 213] width 188 height 418
click at [981, 113] on div at bounding box center [905, 213] width 188 height 418
click at [989, 109] on div at bounding box center [905, 213] width 188 height 418
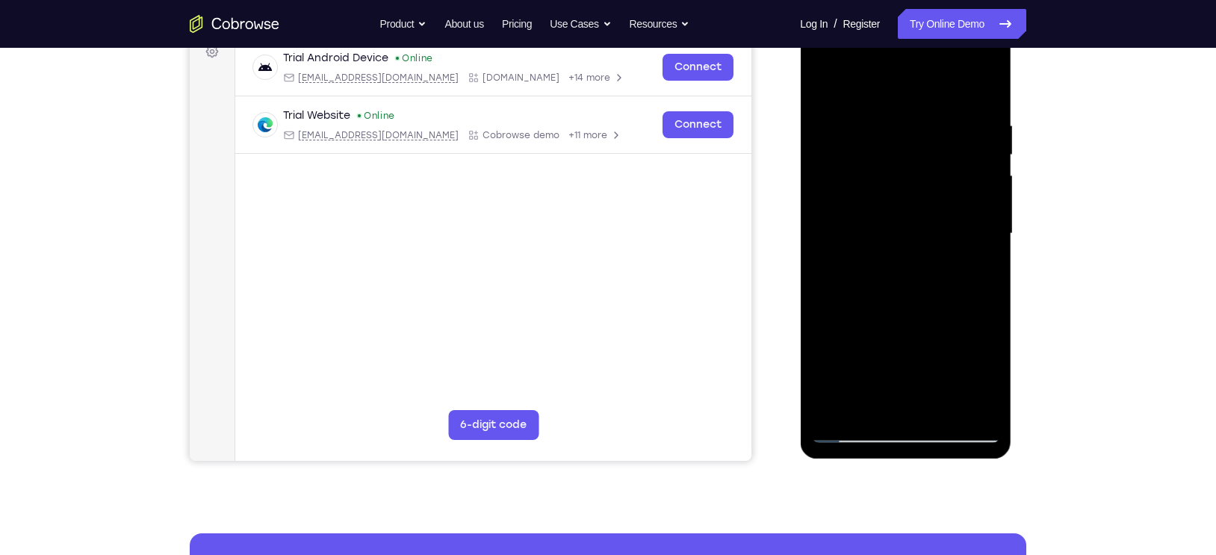
scroll to position [232, 0]
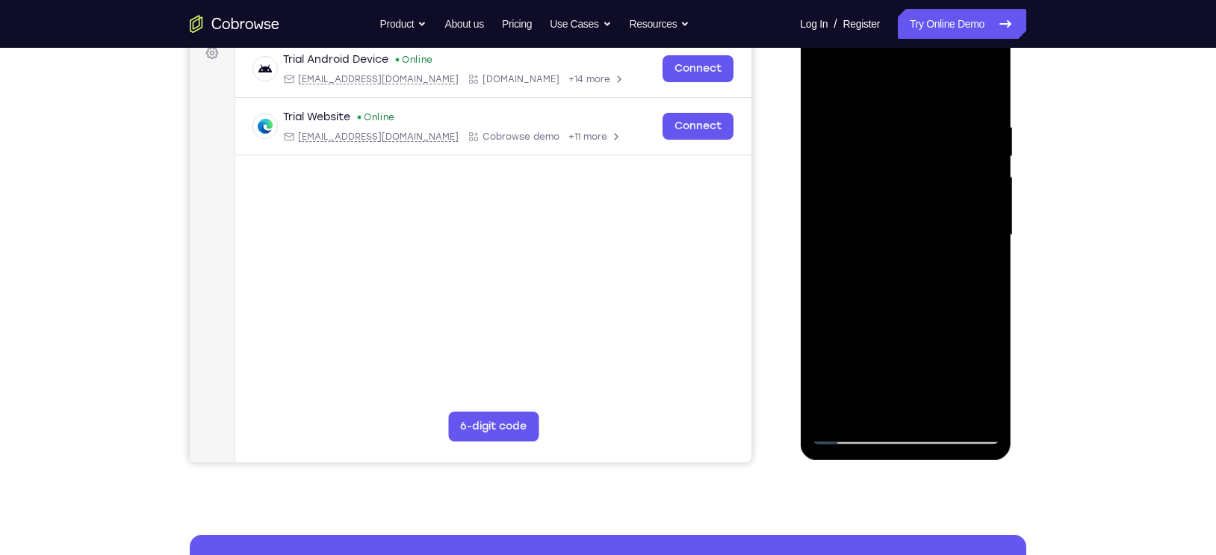
click at [980, 88] on div at bounding box center [905, 235] width 188 height 418
click at [947, 417] on div at bounding box center [905, 235] width 188 height 418
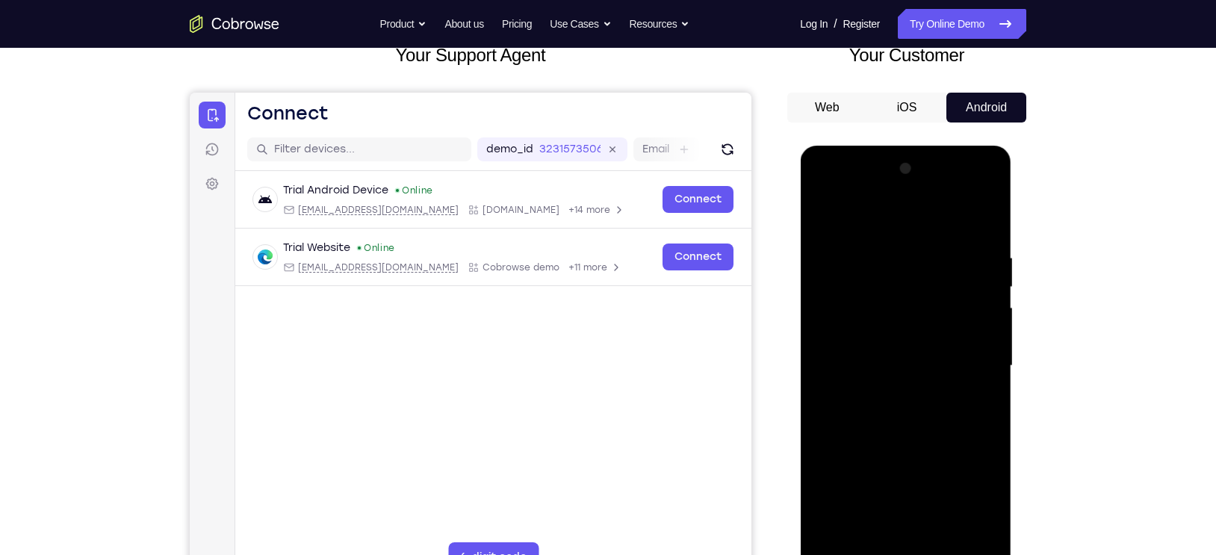
scroll to position [142, 0]
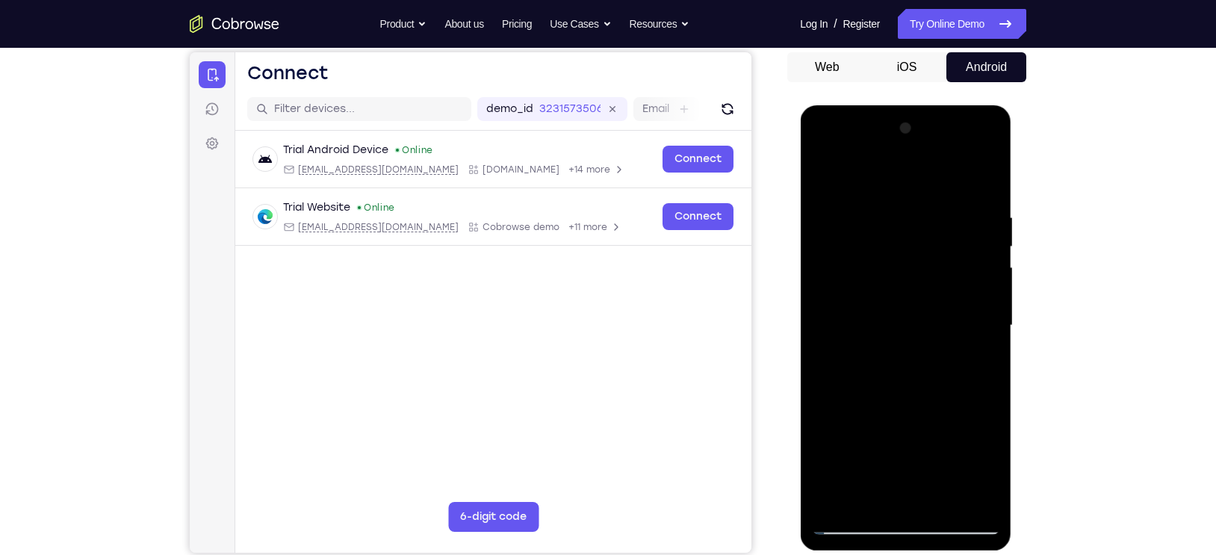
click at [833, 280] on div at bounding box center [905, 326] width 188 height 418
click at [843, 175] on div at bounding box center [905, 326] width 188 height 418
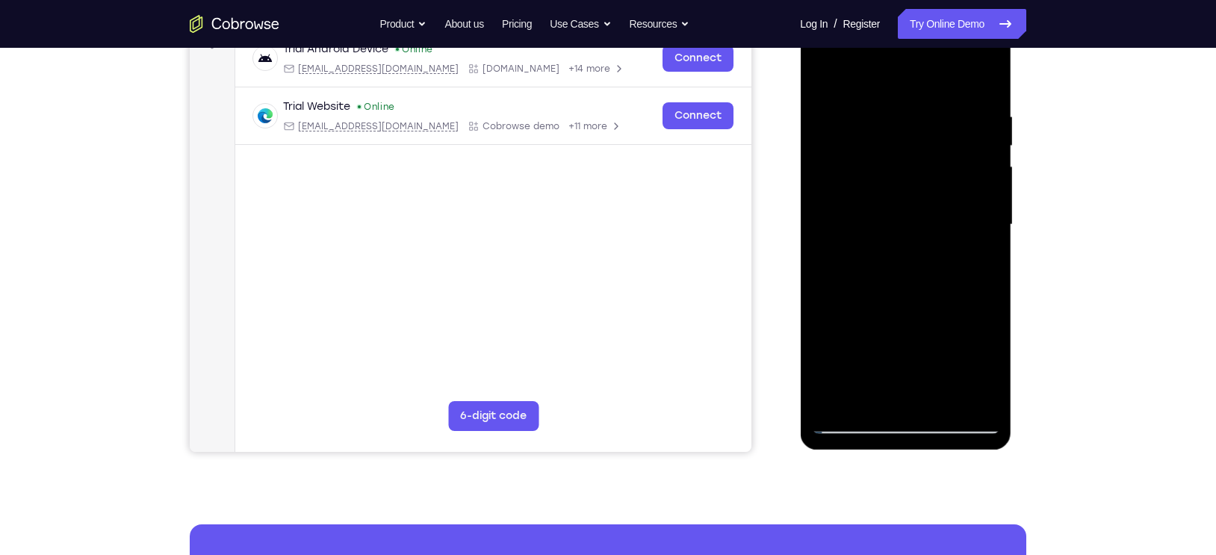
scroll to position [244, 0]
